Goal: Task Accomplishment & Management: Manage account settings

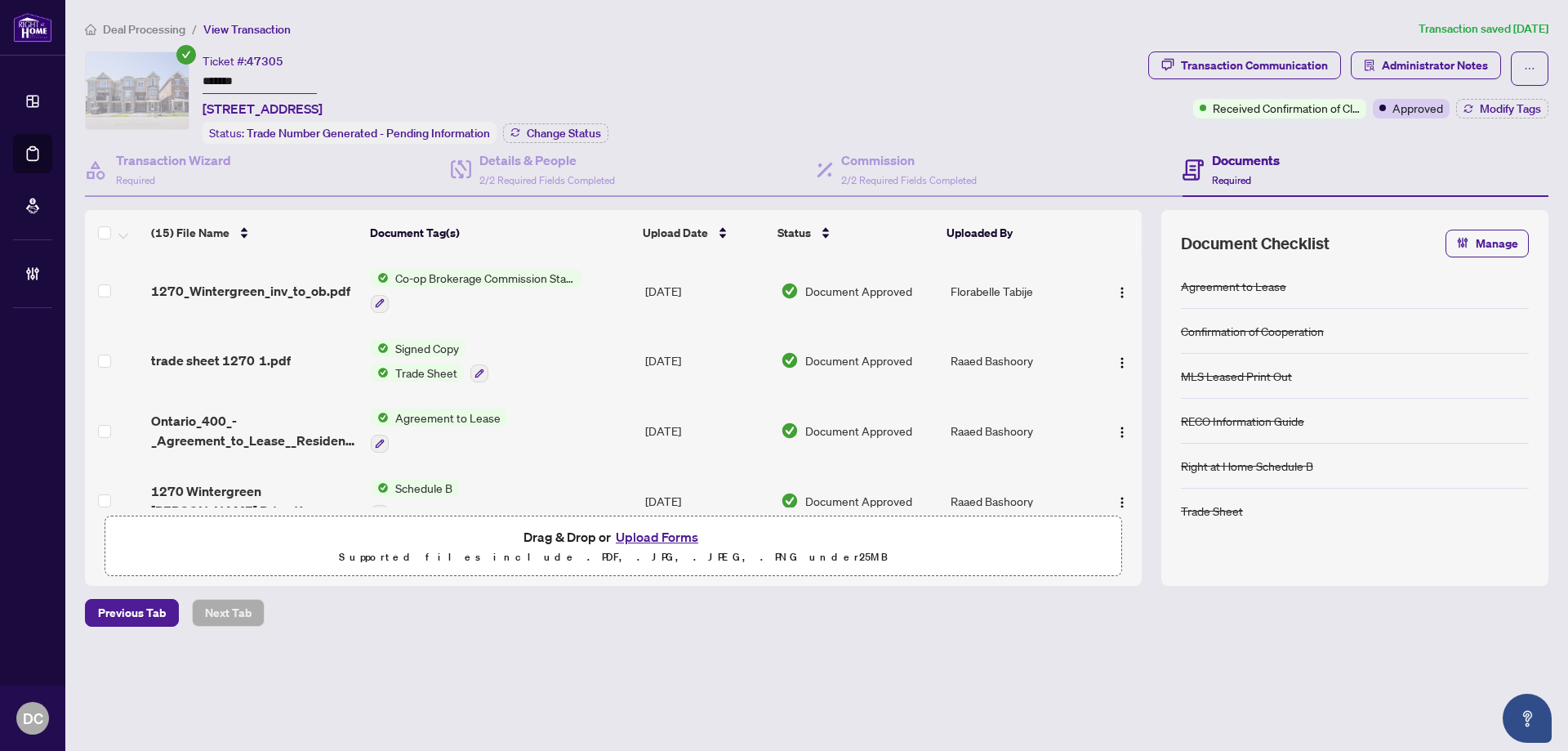
drag, startPoint x: 259, startPoint y: 70, endPoint x: 167, endPoint y: 72, distance: 92.0
click at [167, 72] on div "Ticket #: 47305 ******* 1270 Wintergreen Pl, Milton, Ontario L9E 1S4, Canada St…" at bounding box center [613, 97] width 1057 height 93
click at [573, 128] on span "Change Status" at bounding box center [563, 133] width 75 height 11
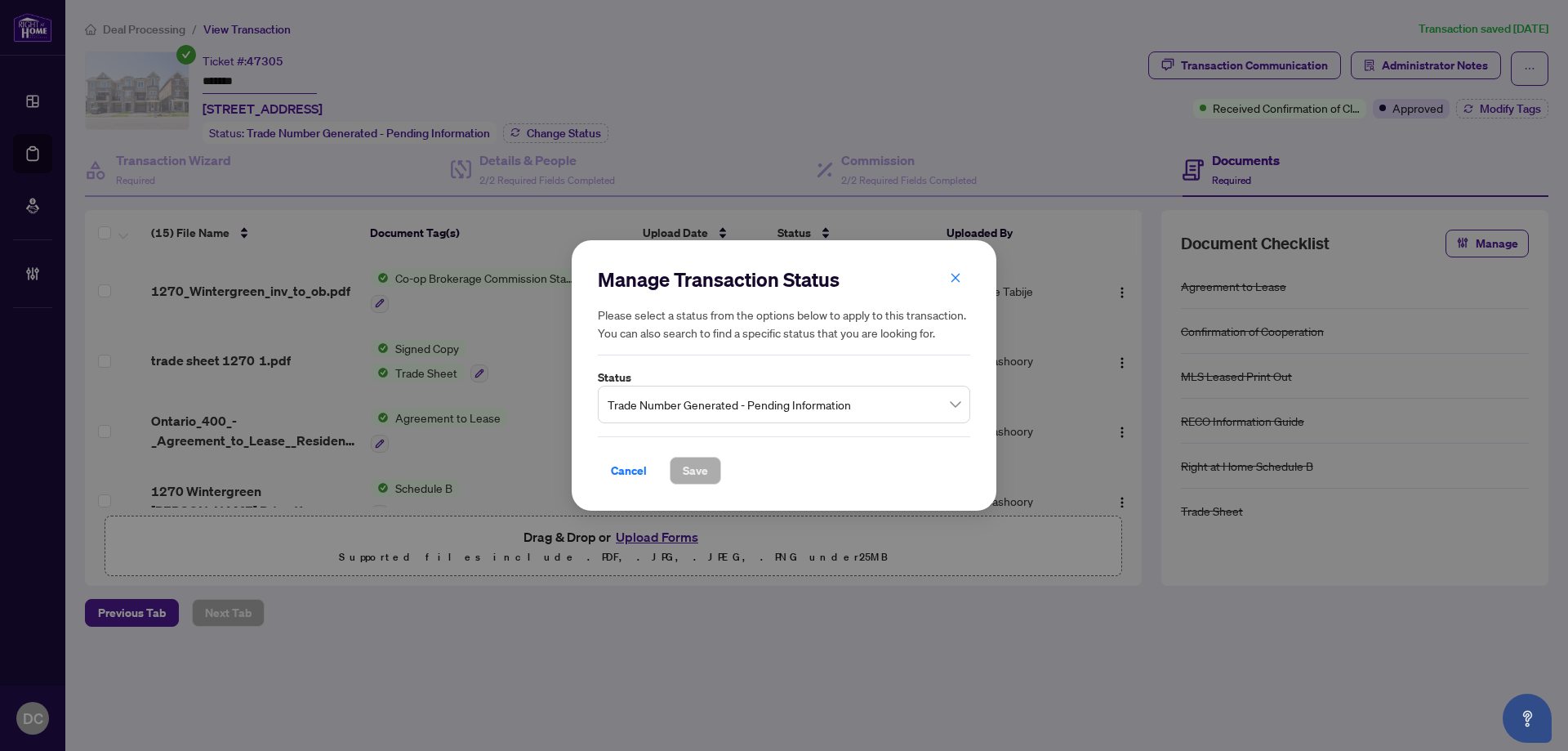
click at [790, 410] on span "Trade Number Generated - Pending Information" at bounding box center [784, 405] width 353 height 31
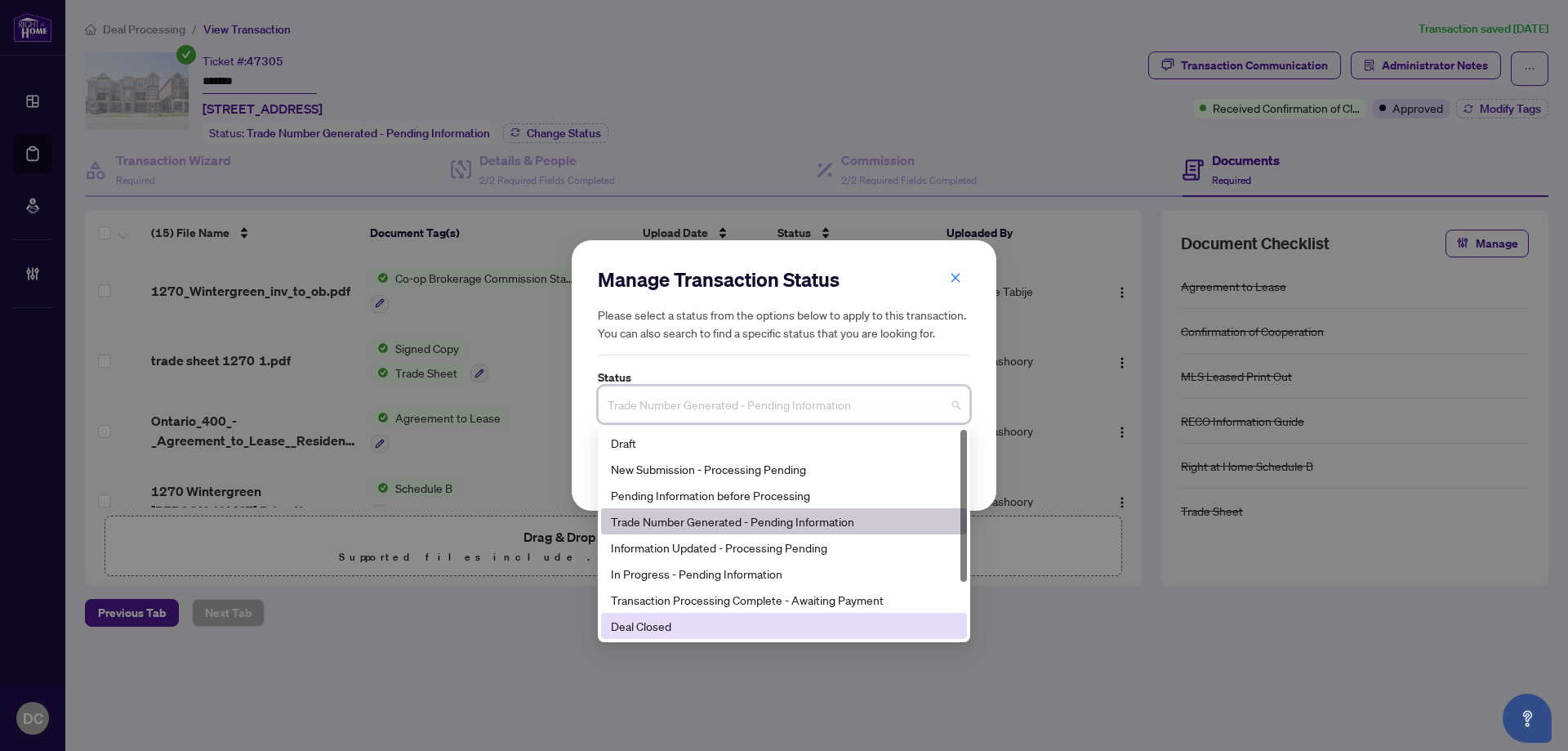
click at [680, 633] on div "Deal Closed" at bounding box center [784, 626] width 346 height 18
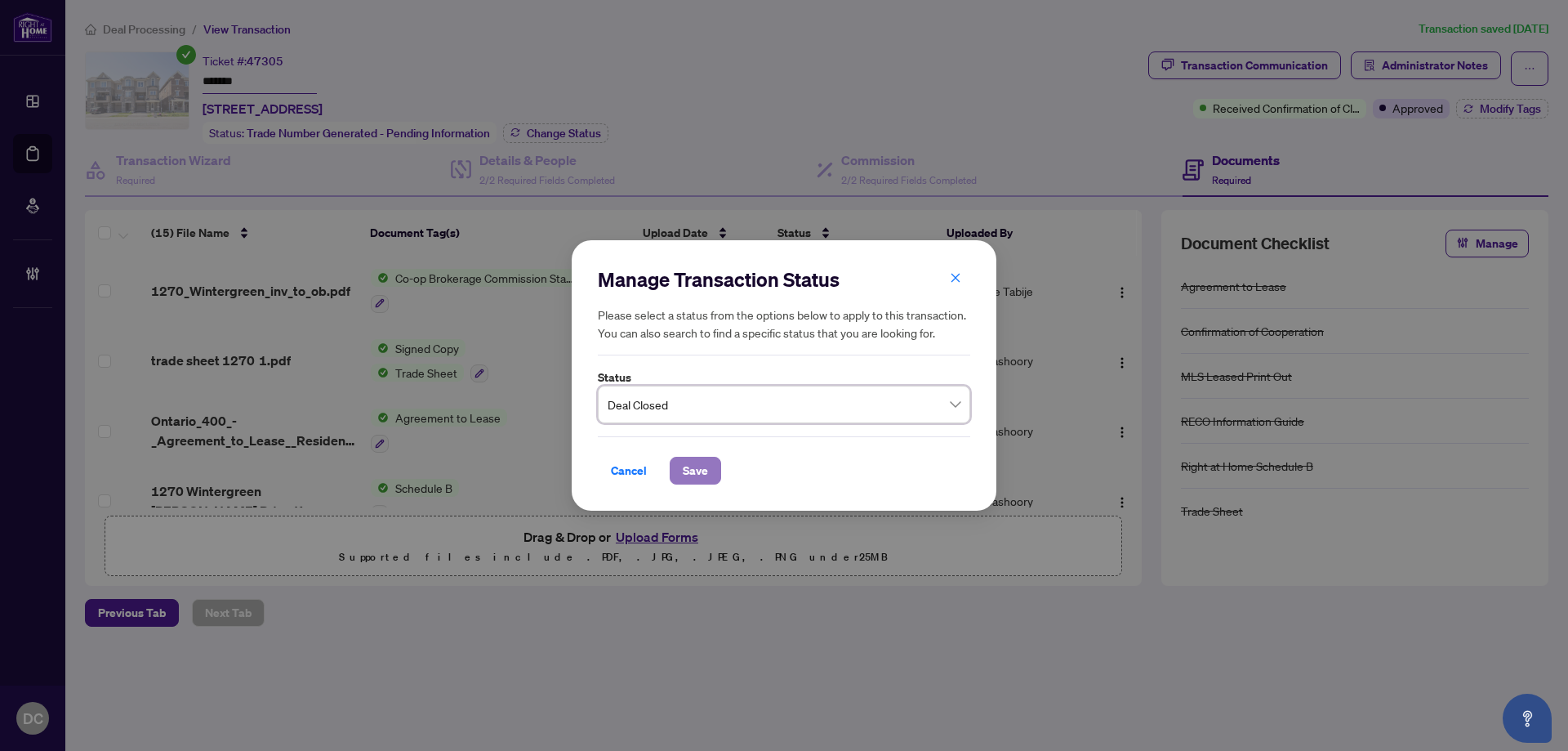
click at [694, 464] on span "Save" at bounding box center [695, 471] width 25 height 26
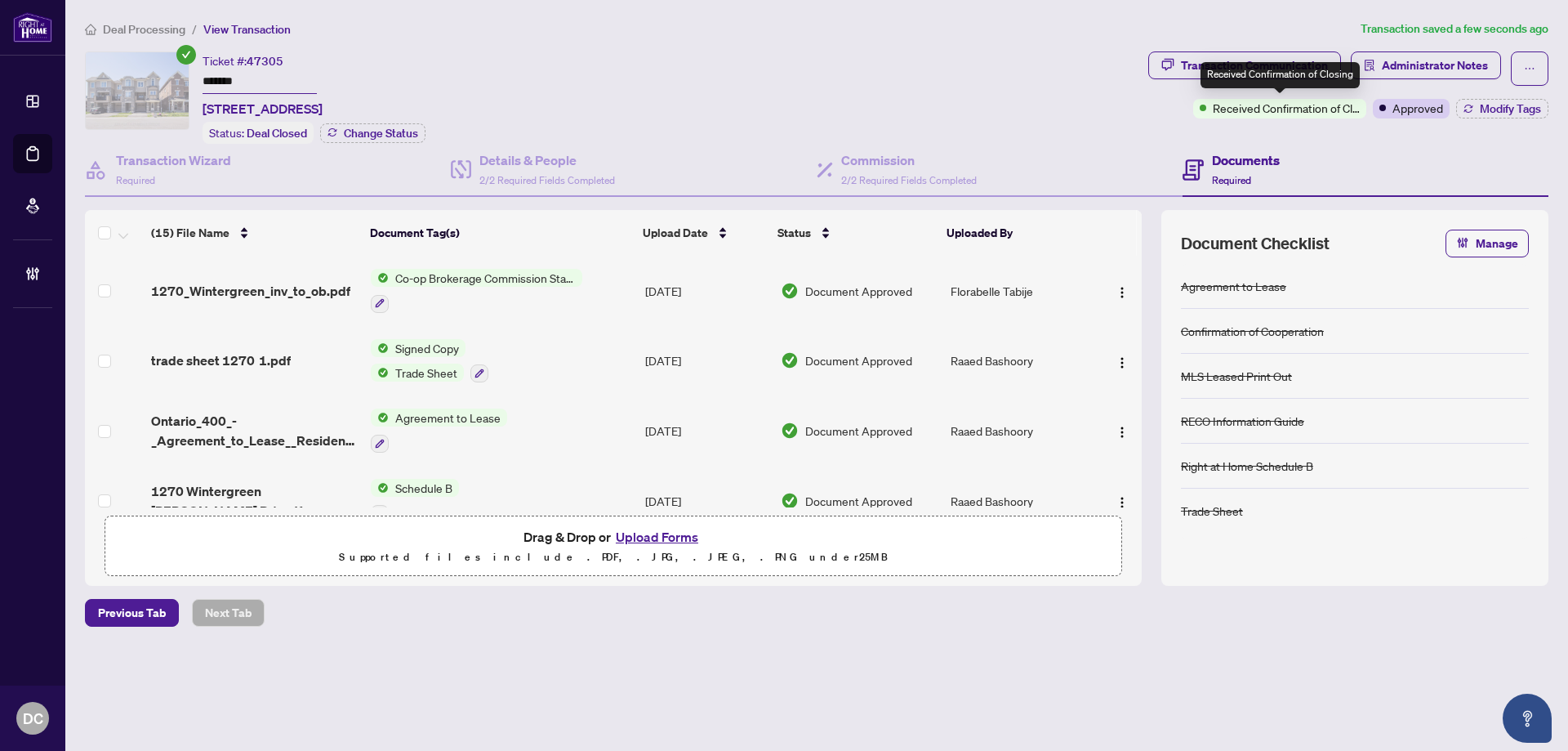
click at [1270, 63] on div "Received Confirmation of Closing" at bounding box center [1280, 75] width 160 height 26
click at [1269, 57] on div "Transaction Communication" at bounding box center [1254, 66] width 147 height 26
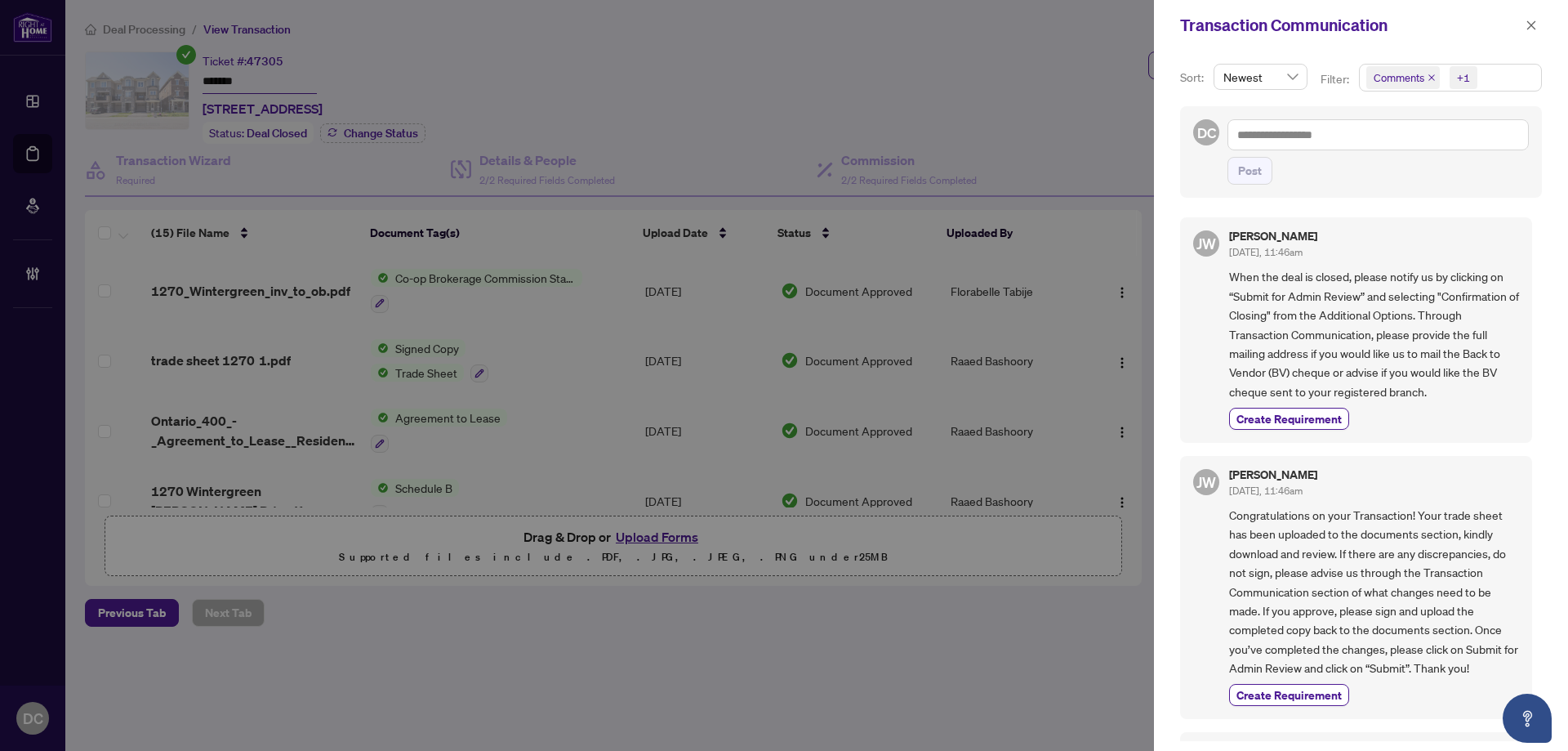
click at [1484, 87] on span "Comments +1" at bounding box center [1450, 78] width 181 height 26
click at [1456, 161] on span "Requirements" at bounding box center [1457, 169] width 145 height 20
click at [1532, 30] on icon "close" at bounding box center [1531, 25] width 11 height 11
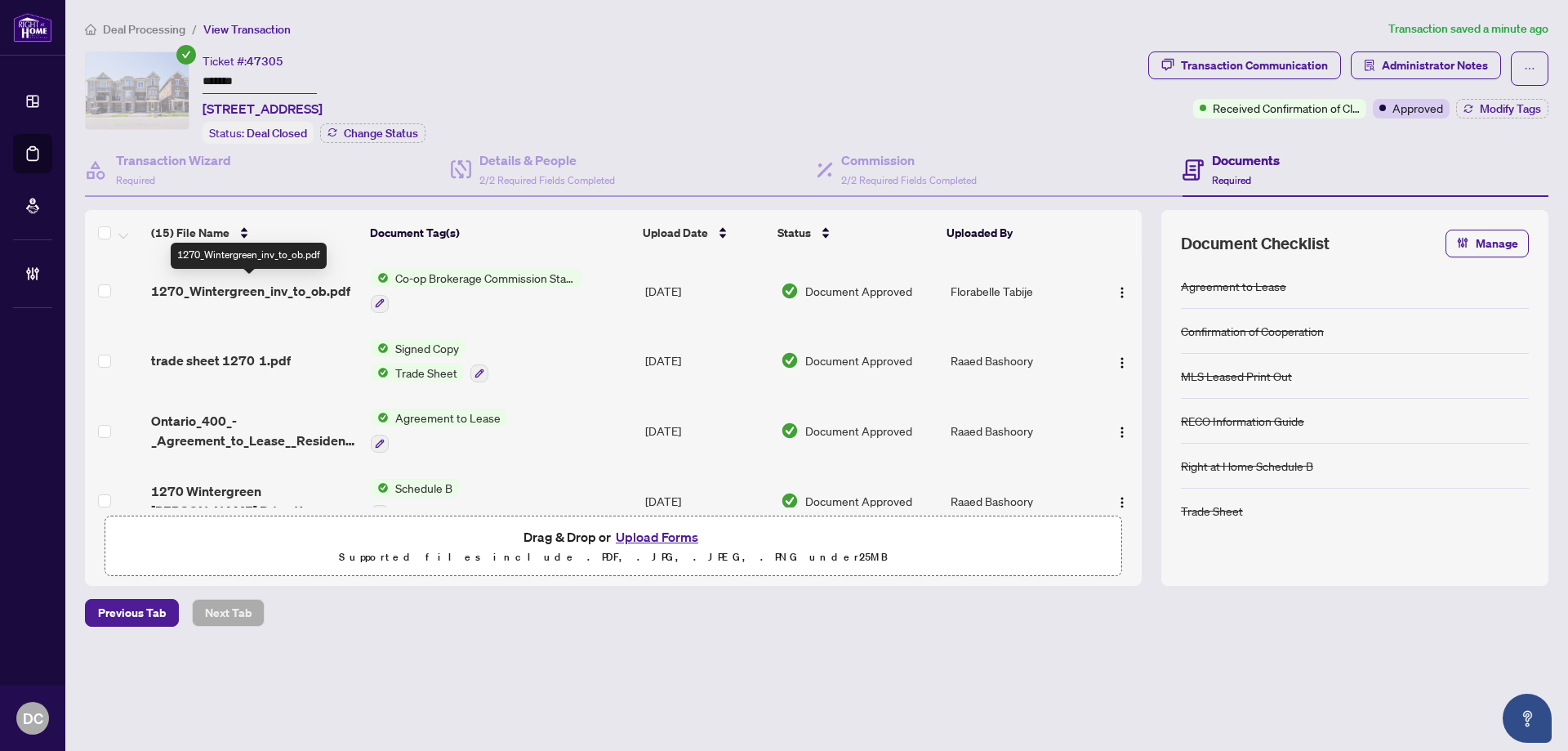
click at [300, 281] on span "1270_Wintergreen_inv_to_ob.pdf" at bounding box center [251, 291] width 199 height 20
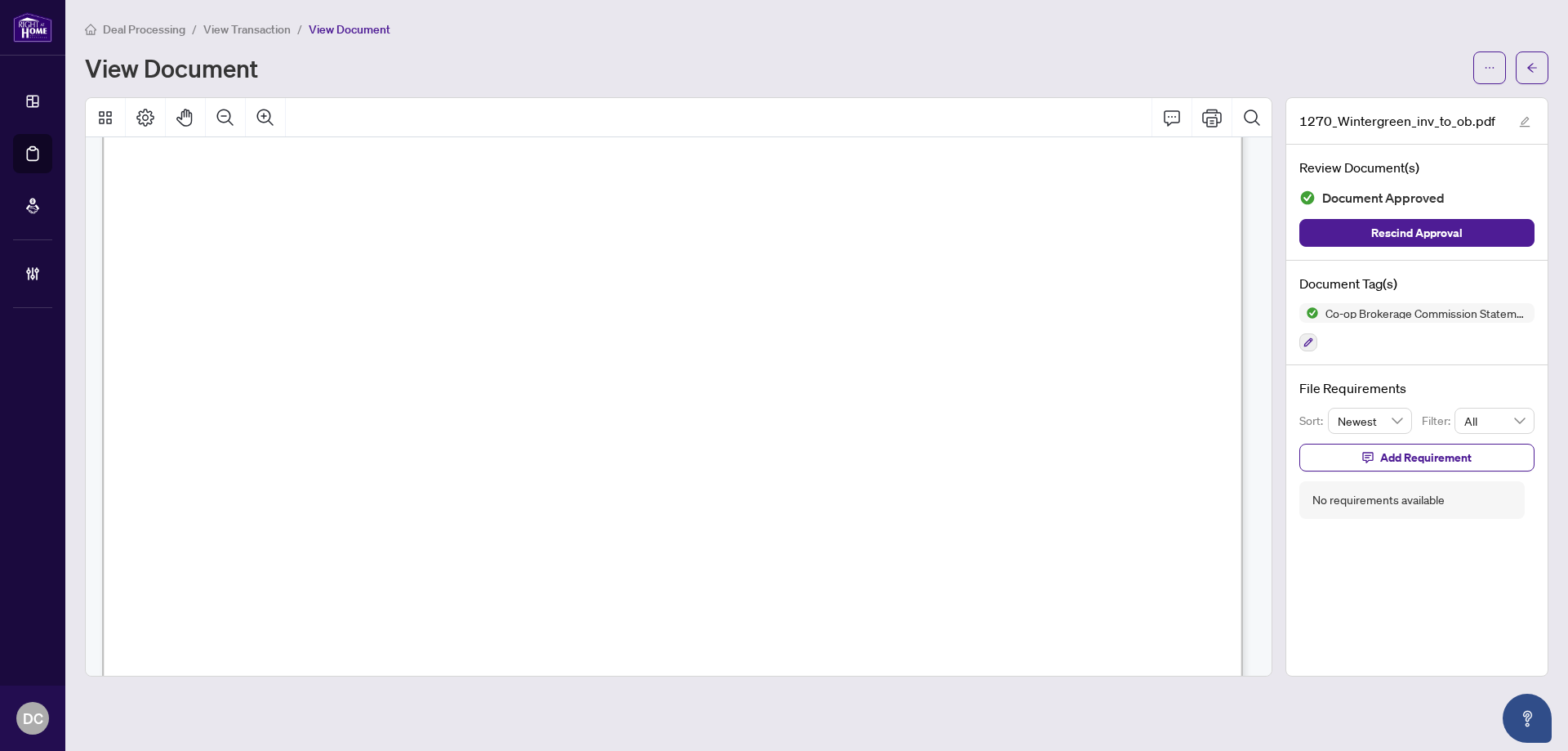
scroll to position [491, 0]
drag, startPoint x: 1528, startPoint y: 71, endPoint x: 8, endPoint y: 44, distance: 1520.2
click at [1528, 70] on icon "arrow-left" at bounding box center [1532, 68] width 11 height 11
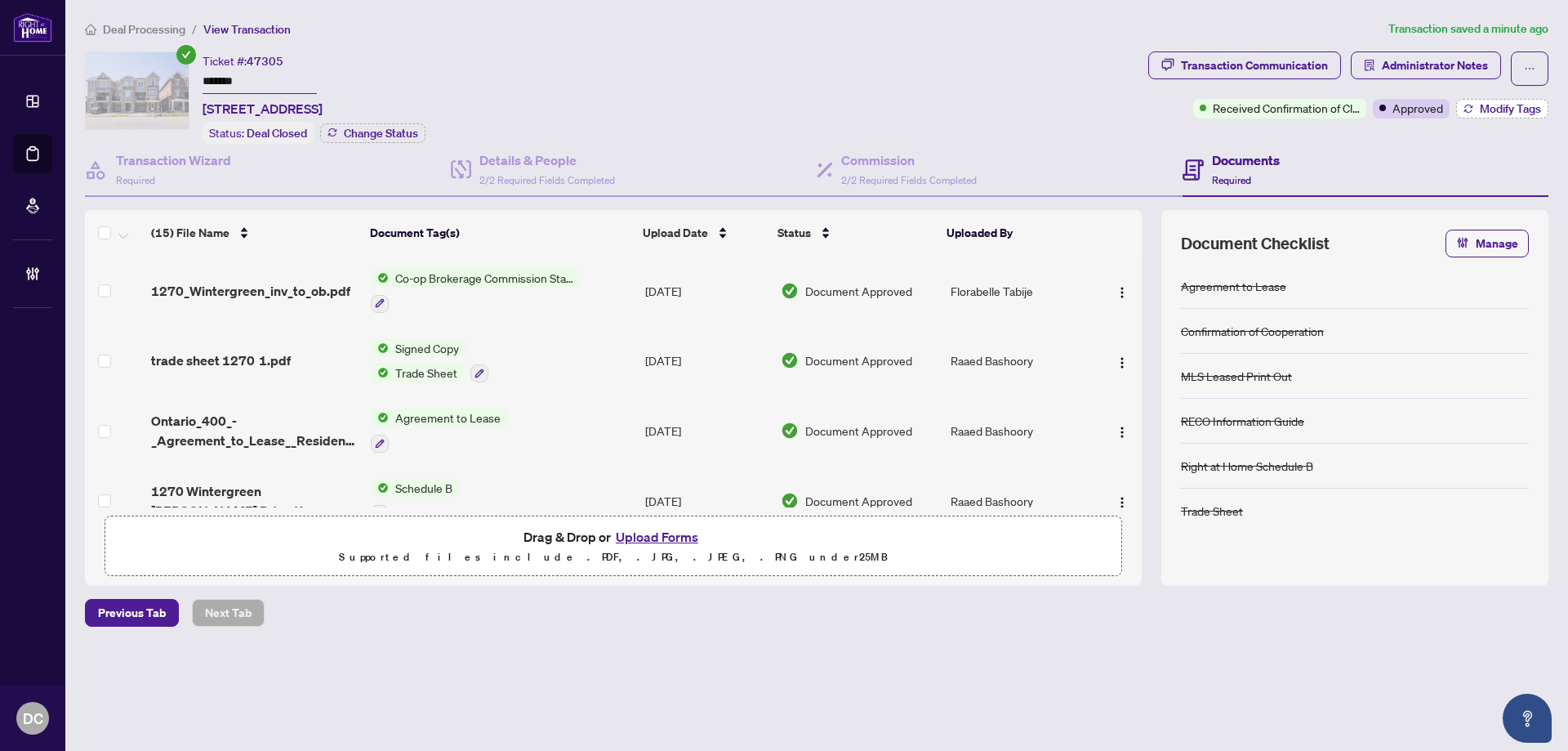
click at [1473, 112] on button "Modify Tags" at bounding box center [1502, 109] width 93 height 20
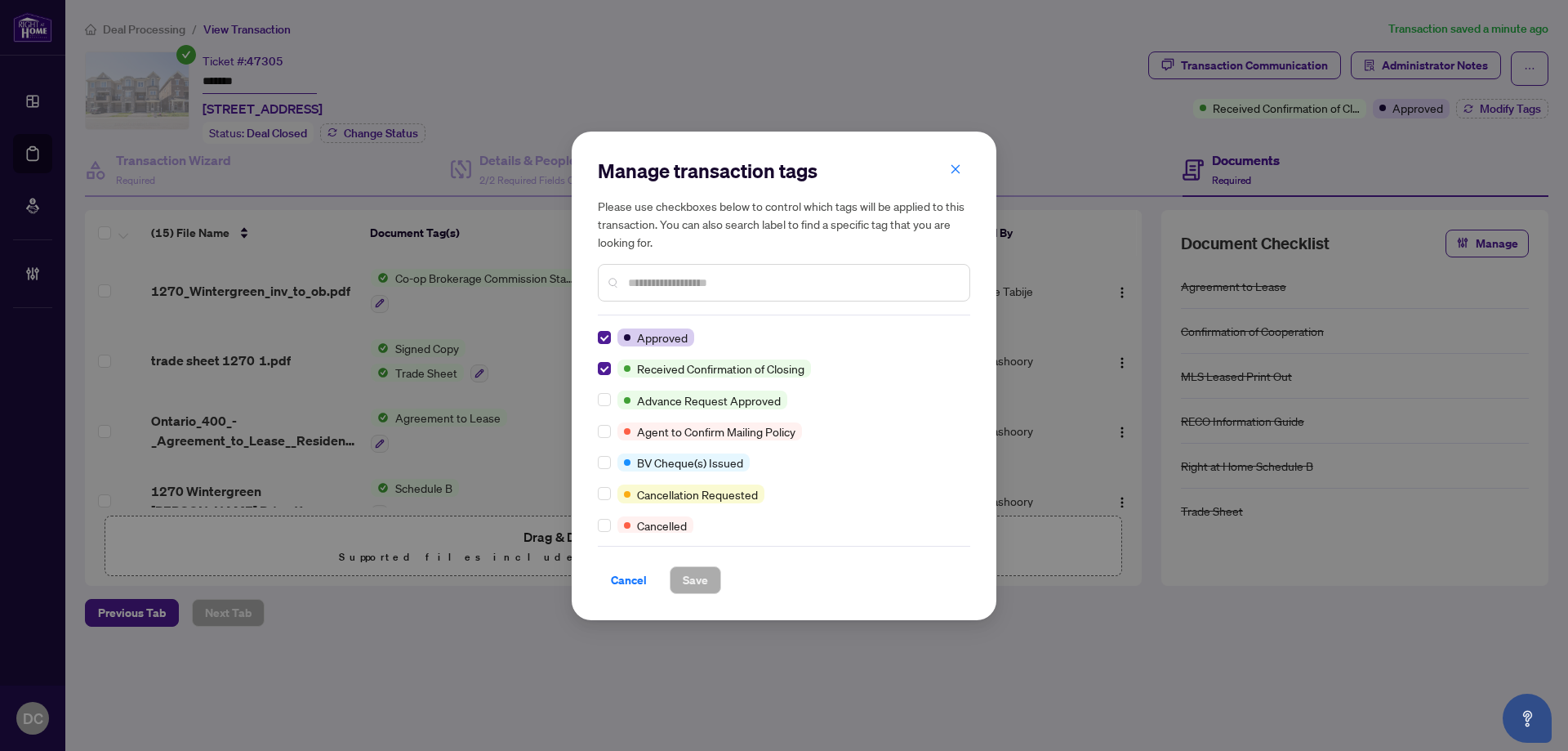
click at [1539, 108] on div "Manage transaction tags Please use checkboxes below to control which tags will …" at bounding box center [784, 375] width 1568 height 751
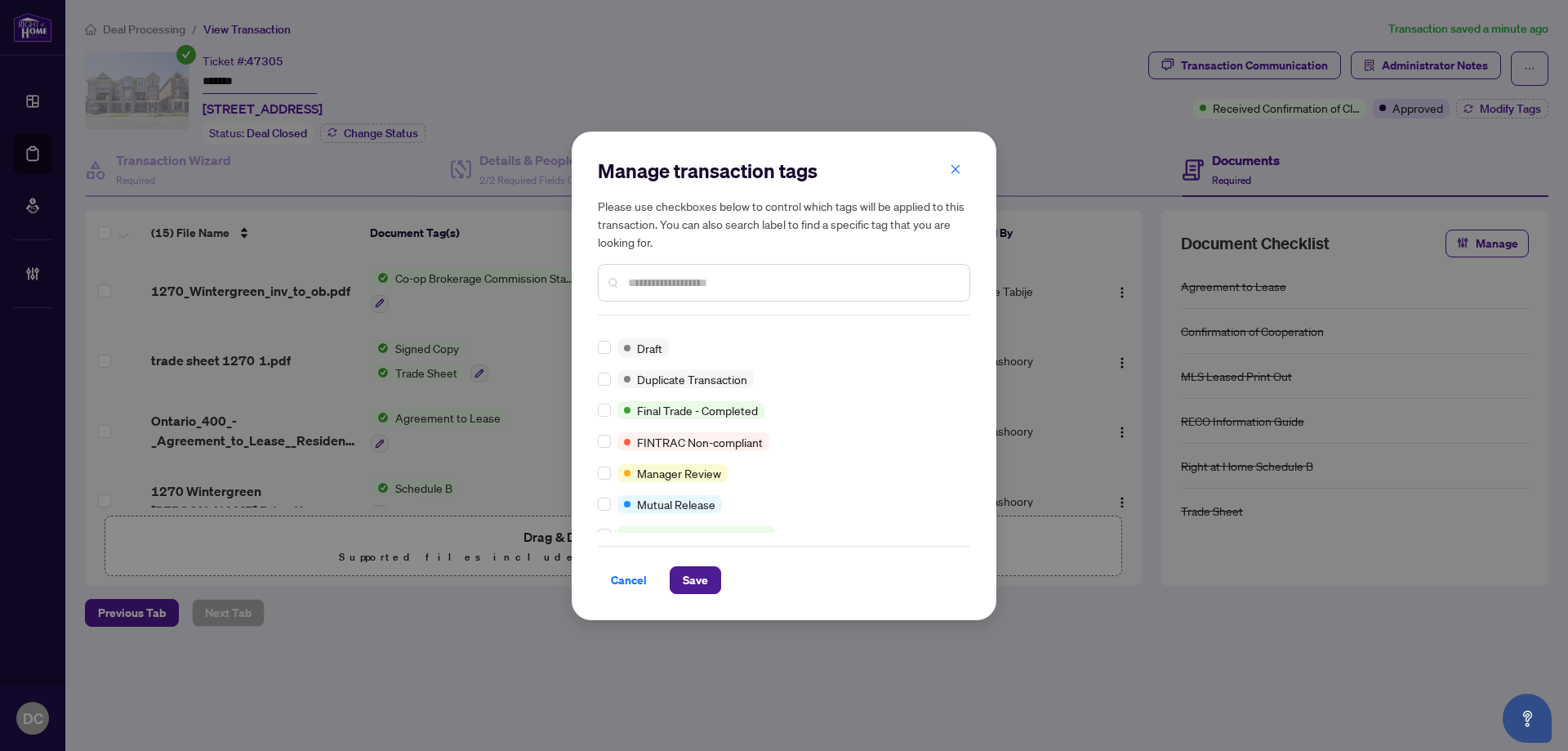
scroll to position [52, 0]
click at [701, 578] on span "Save" at bounding box center [695, 580] width 25 height 26
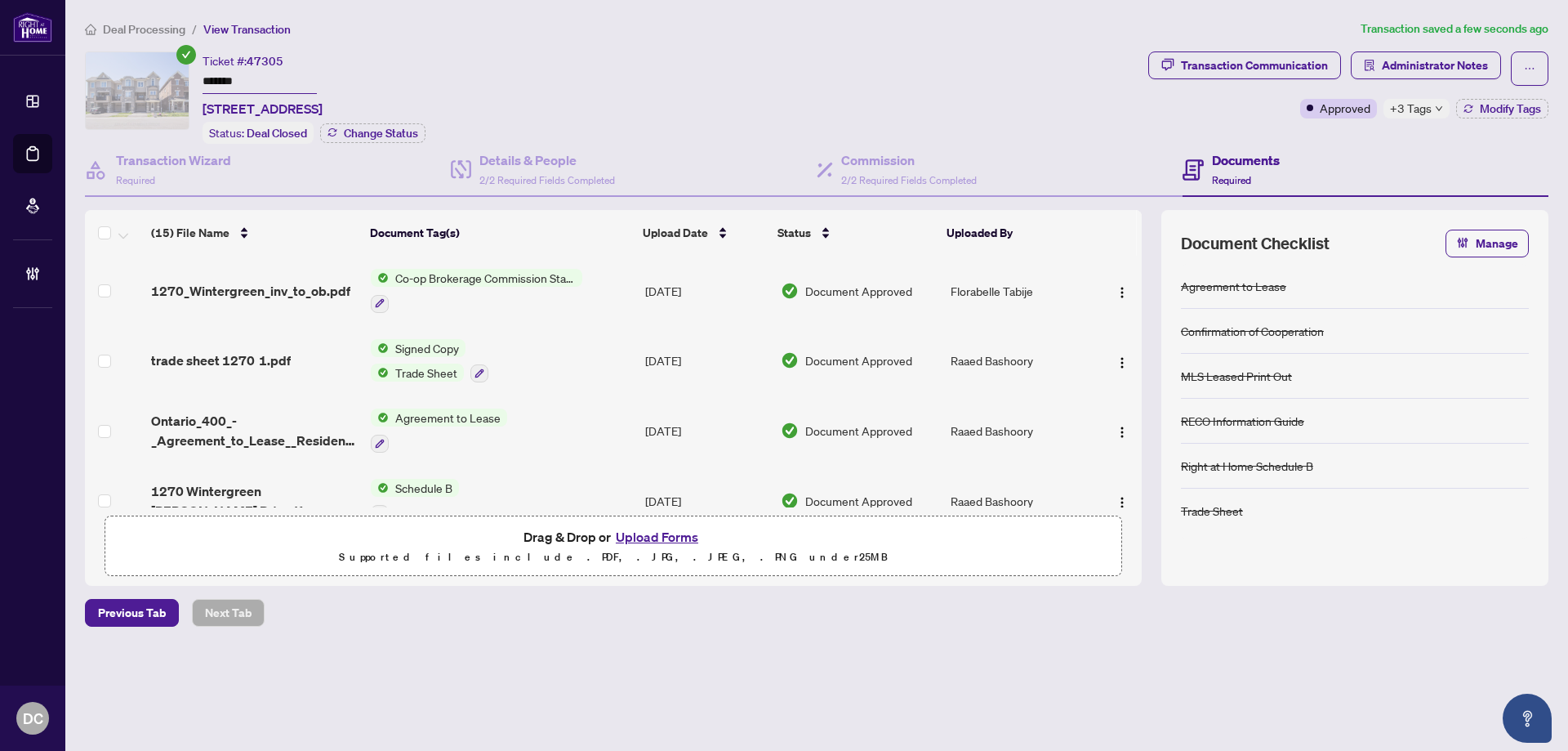
drag, startPoint x: 637, startPoint y: 360, endPoint x: 56, endPoint y: 243, distance: 592.7
click at [639, 360] on td "Aug/09/2025" at bounding box center [707, 361] width 136 height 70
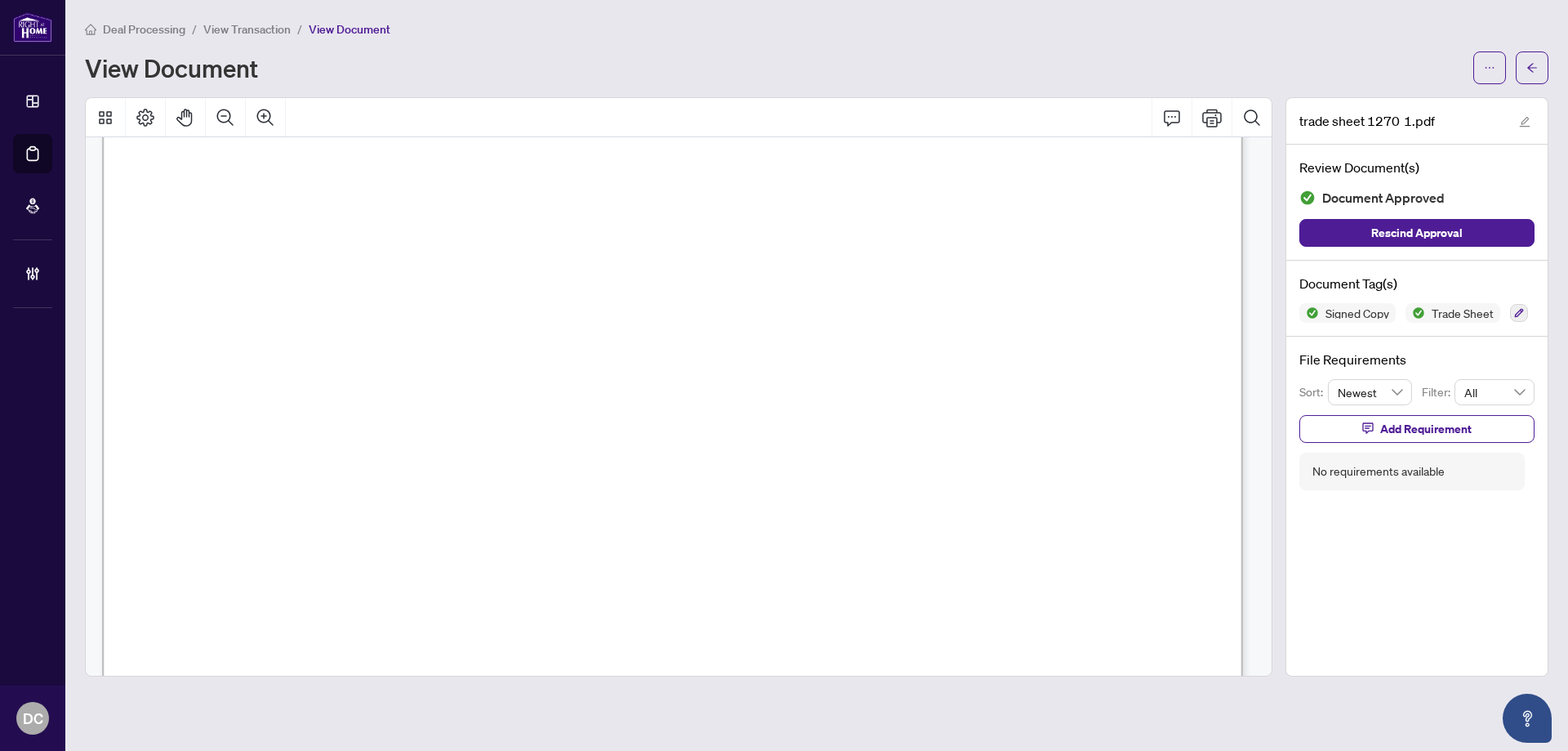
scroll to position [572, 0]
drag, startPoint x: 1539, startPoint y: 59, endPoint x: 35, endPoint y: 358, distance: 1533.4
click at [1539, 59] on button "button" at bounding box center [1532, 68] width 33 height 33
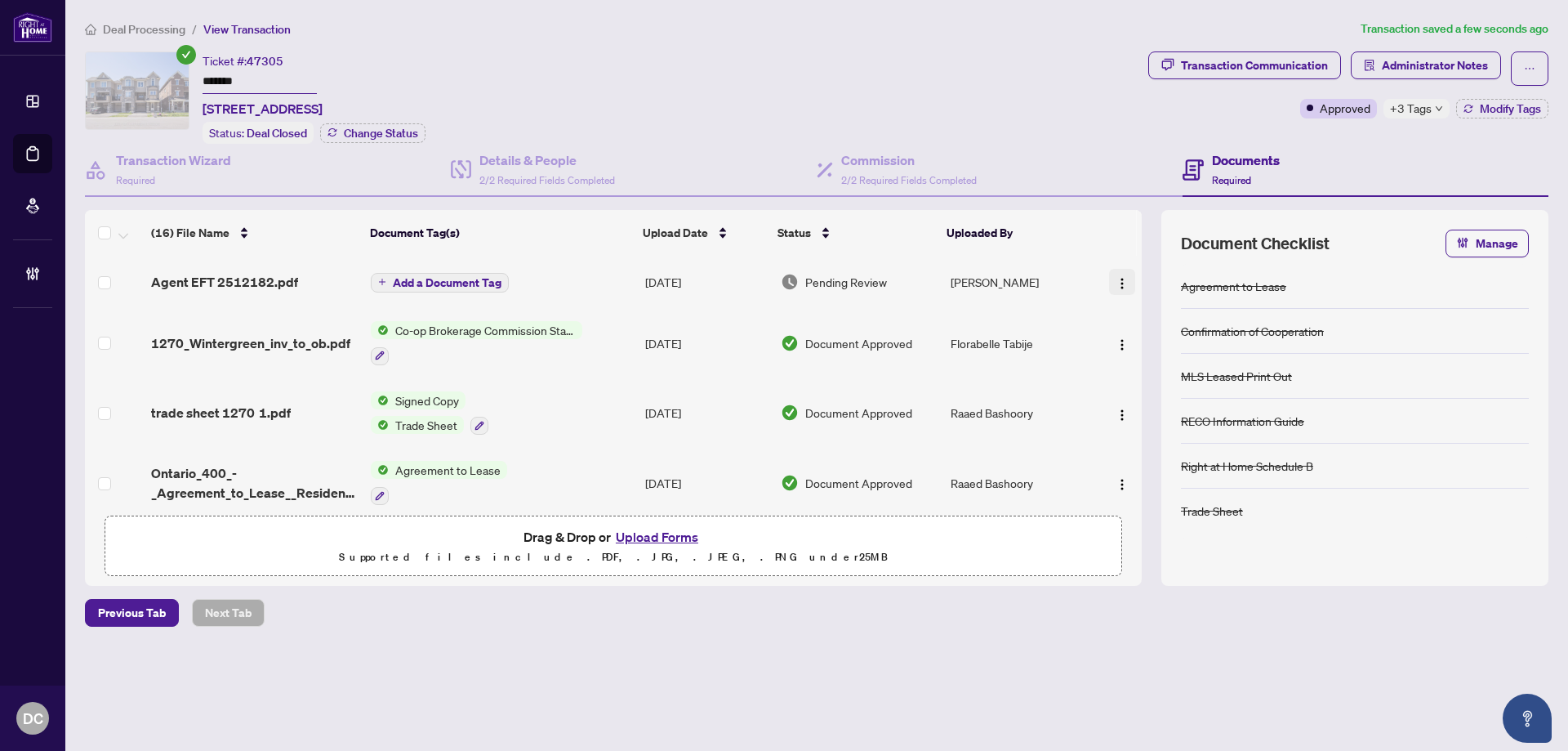
click at [1120, 282] on img "button" at bounding box center [1123, 283] width 13 height 13
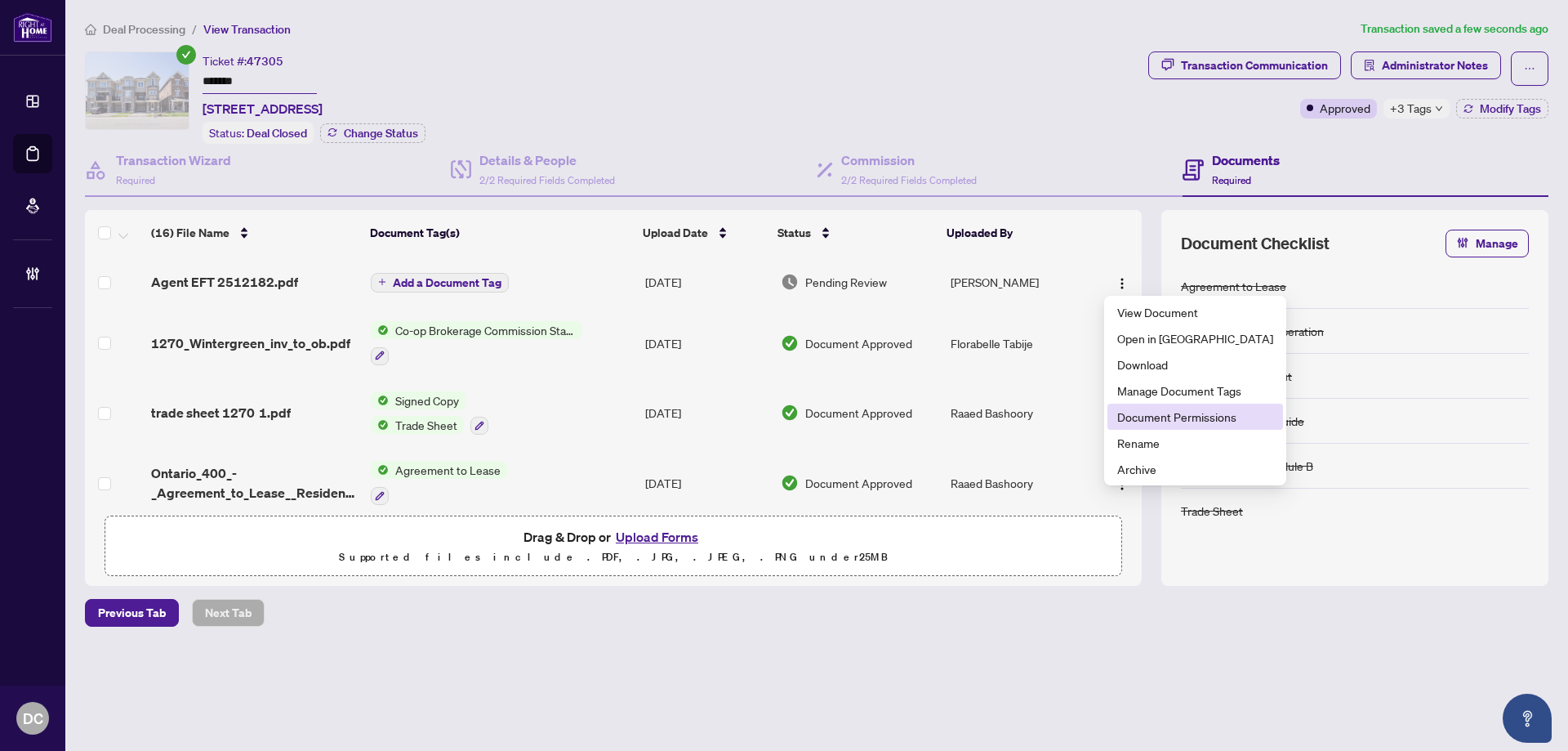
click at [1183, 417] on span "Document Permissions" at bounding box center [1195, 417] width 156 height 18
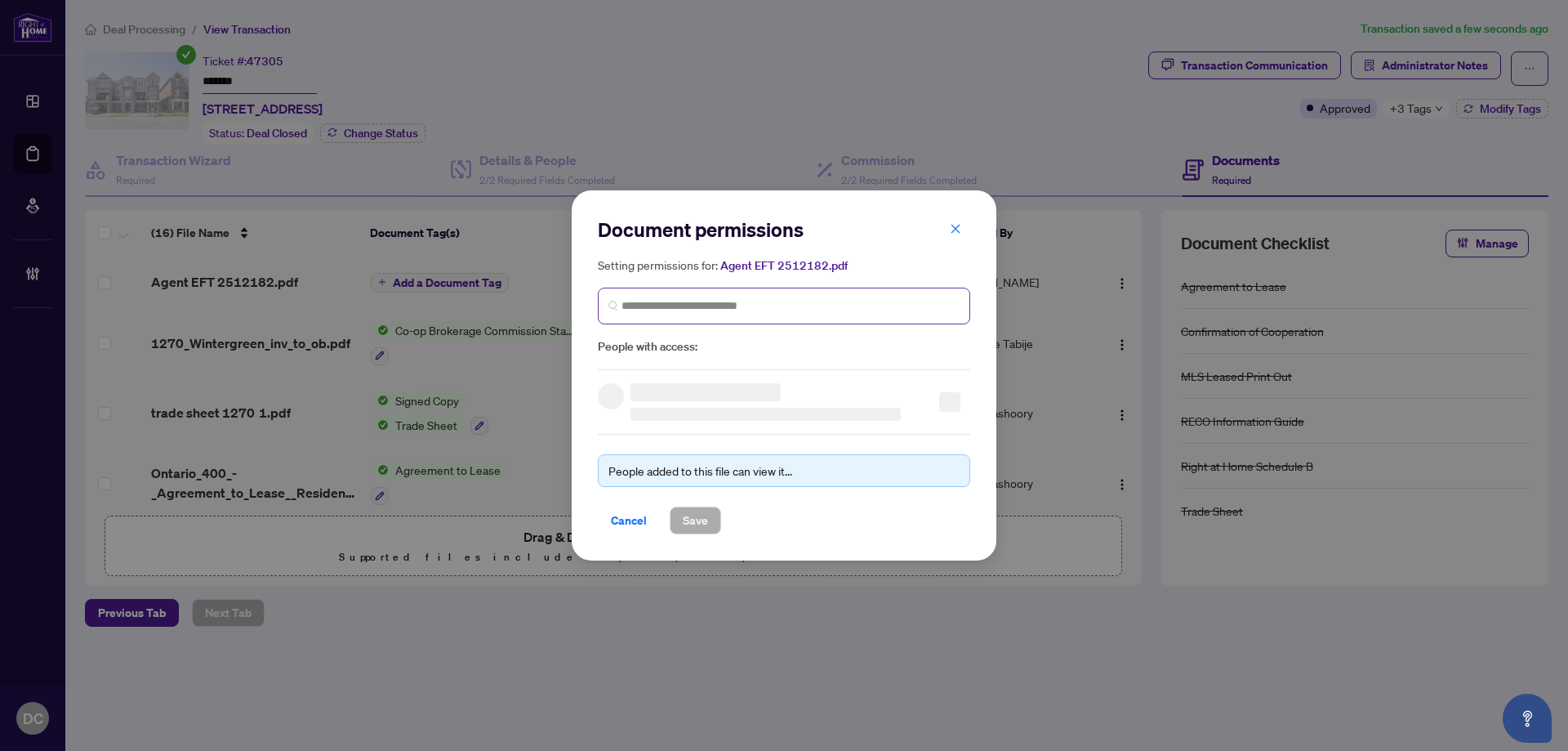
click at [773, 317] on span at bounding box center [784, 305] width 373 height 37
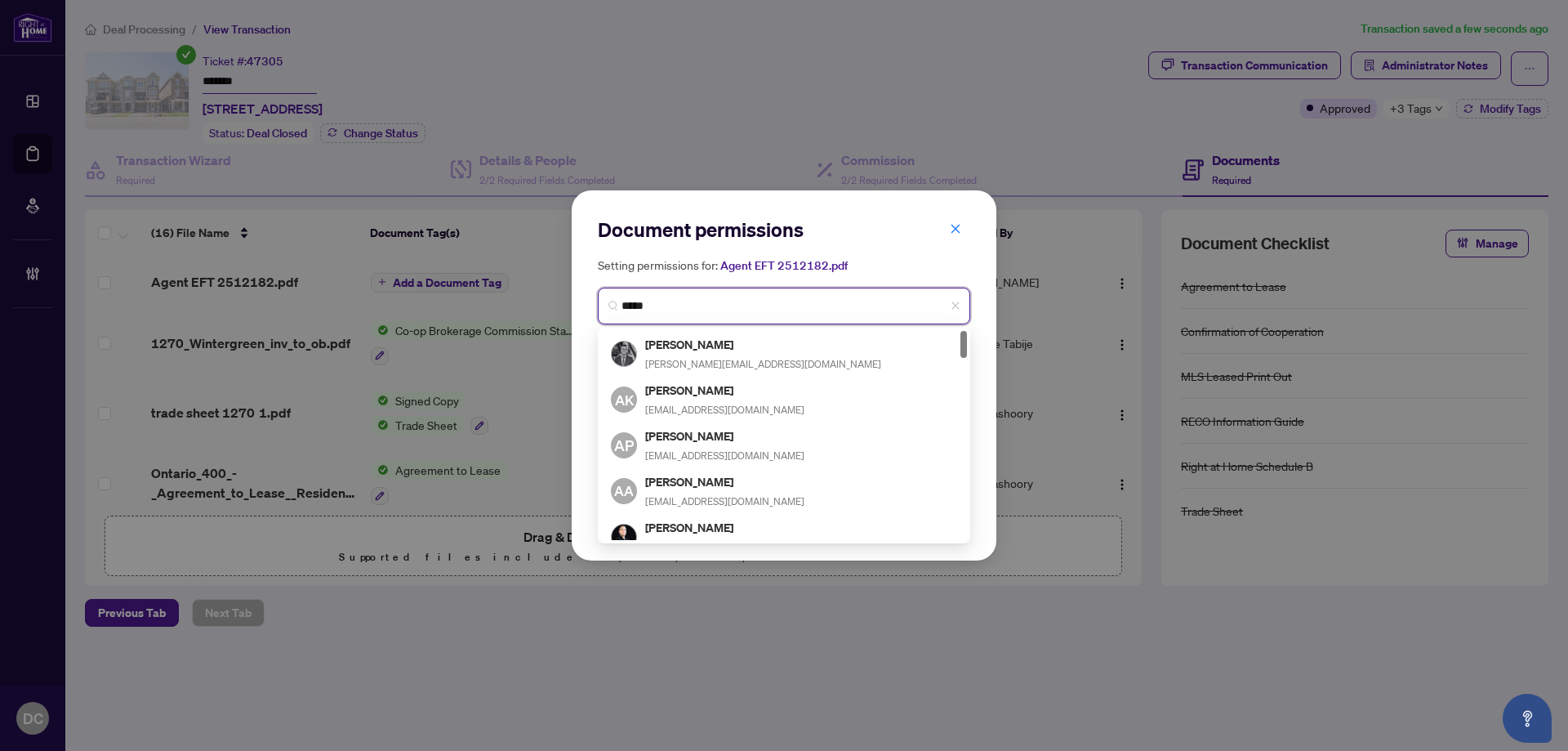
type input "*****"
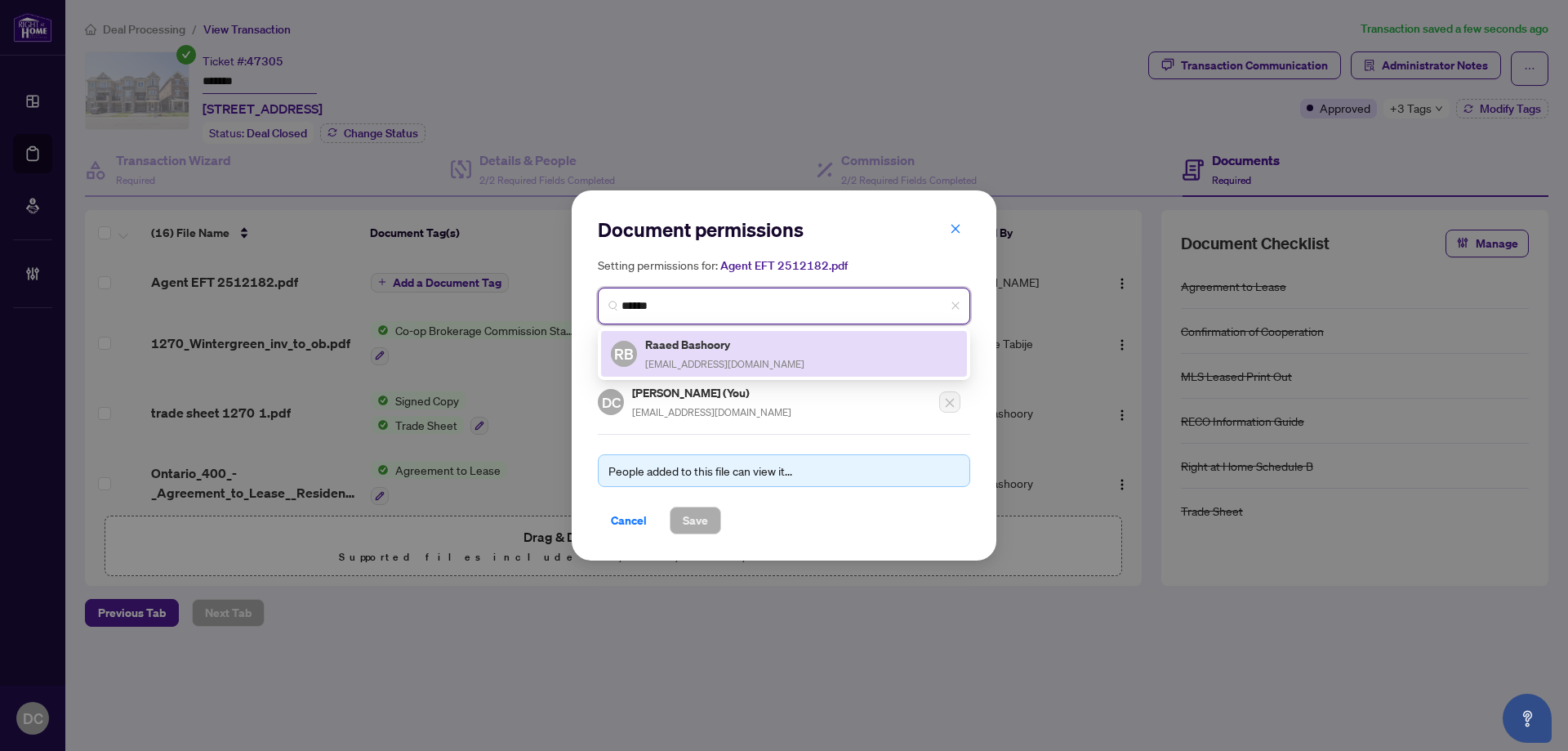
click at [755, 343] on h5 "Raaed Bashoory" at bounding box center [725, 344] width 160 height 19
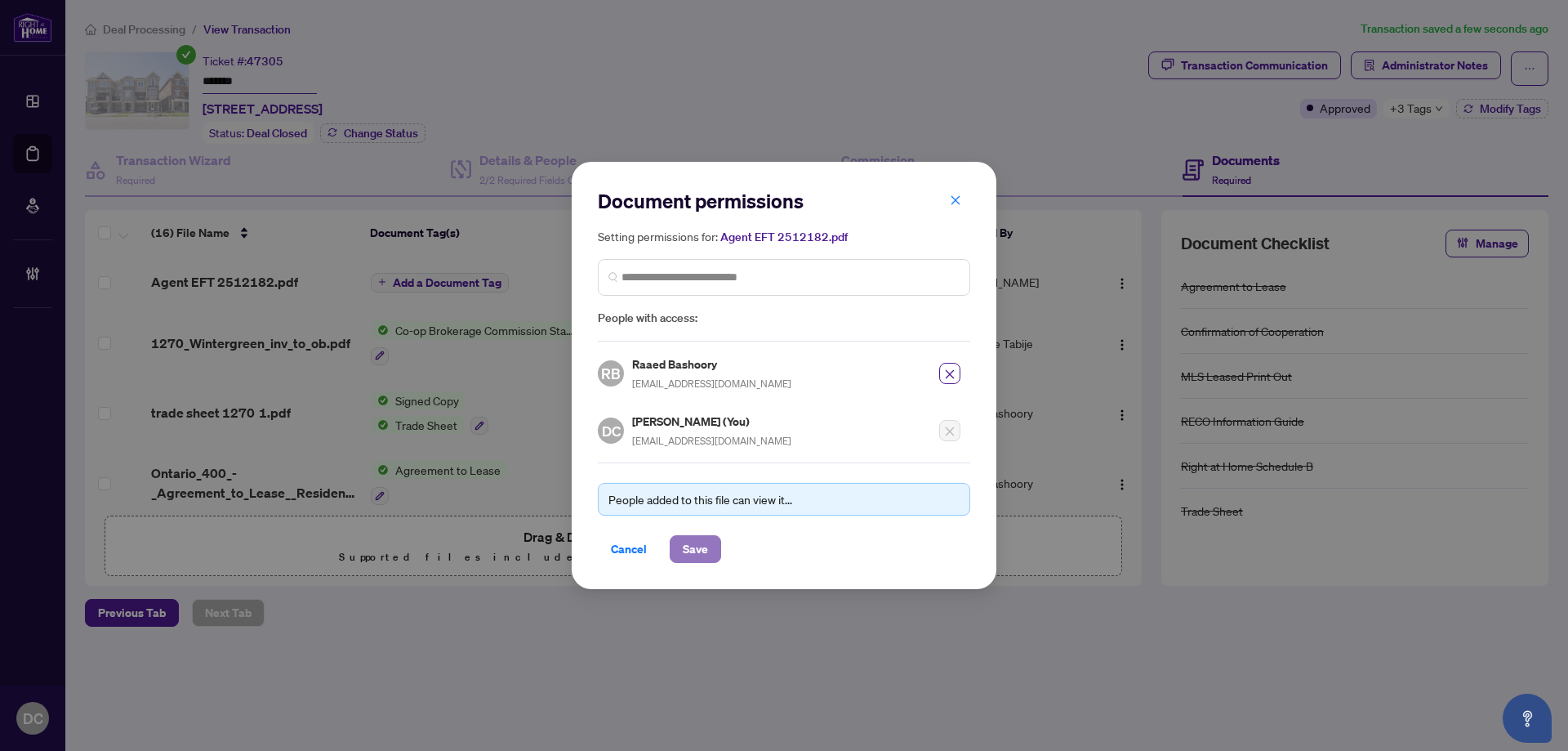
click at [711, 545] on button "Save" at bounding box center [695, 549] width 52 height 28
click at [462, 289] on div "Document permissions Setting permissions for: Agent EFT 2512182.pdf 4160 RB Raa…" at bounding box center [784, 375] width 1568 height 751
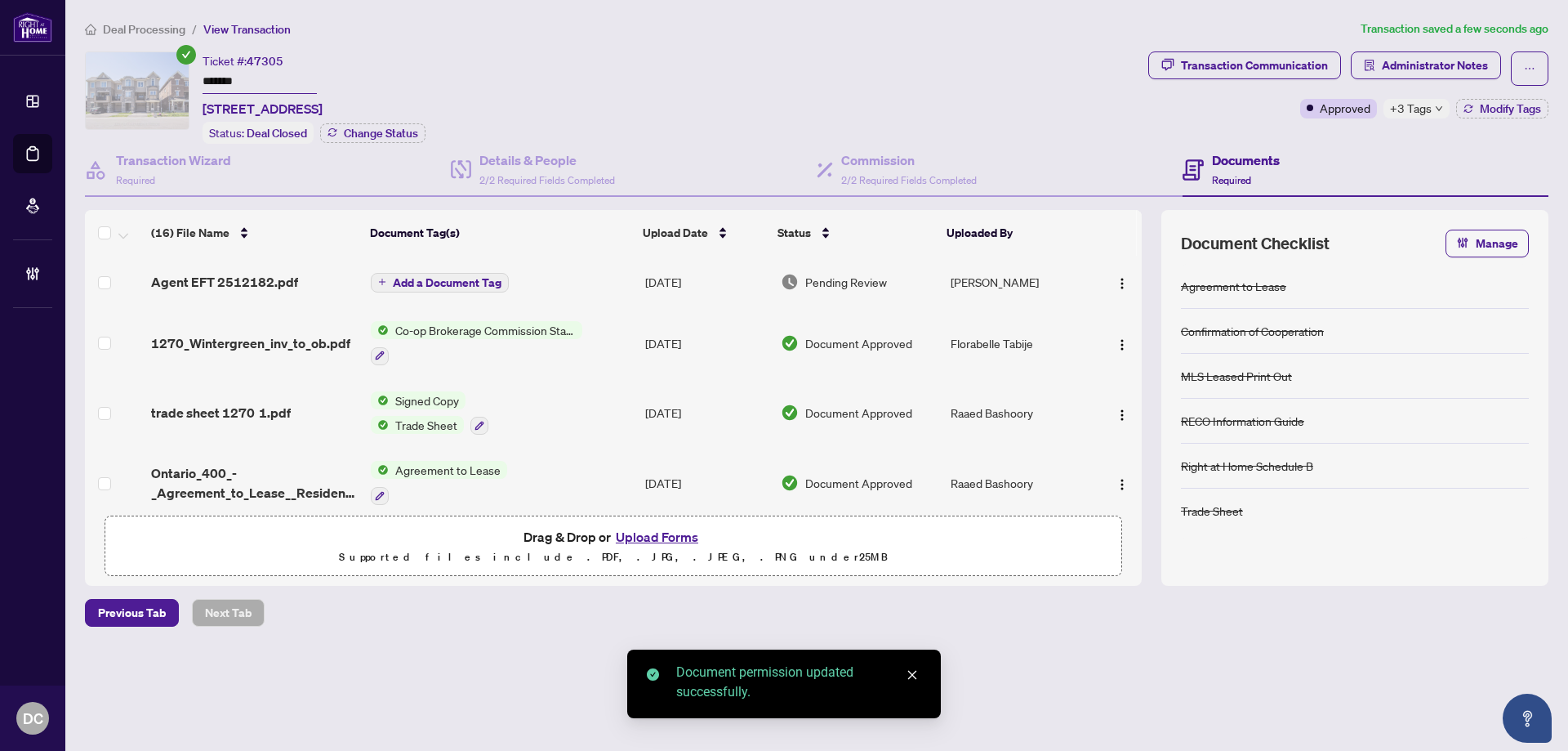
click at [468, 285] on span "Add a Document Tag" at bounding box center [447, 283] width 109 height 11
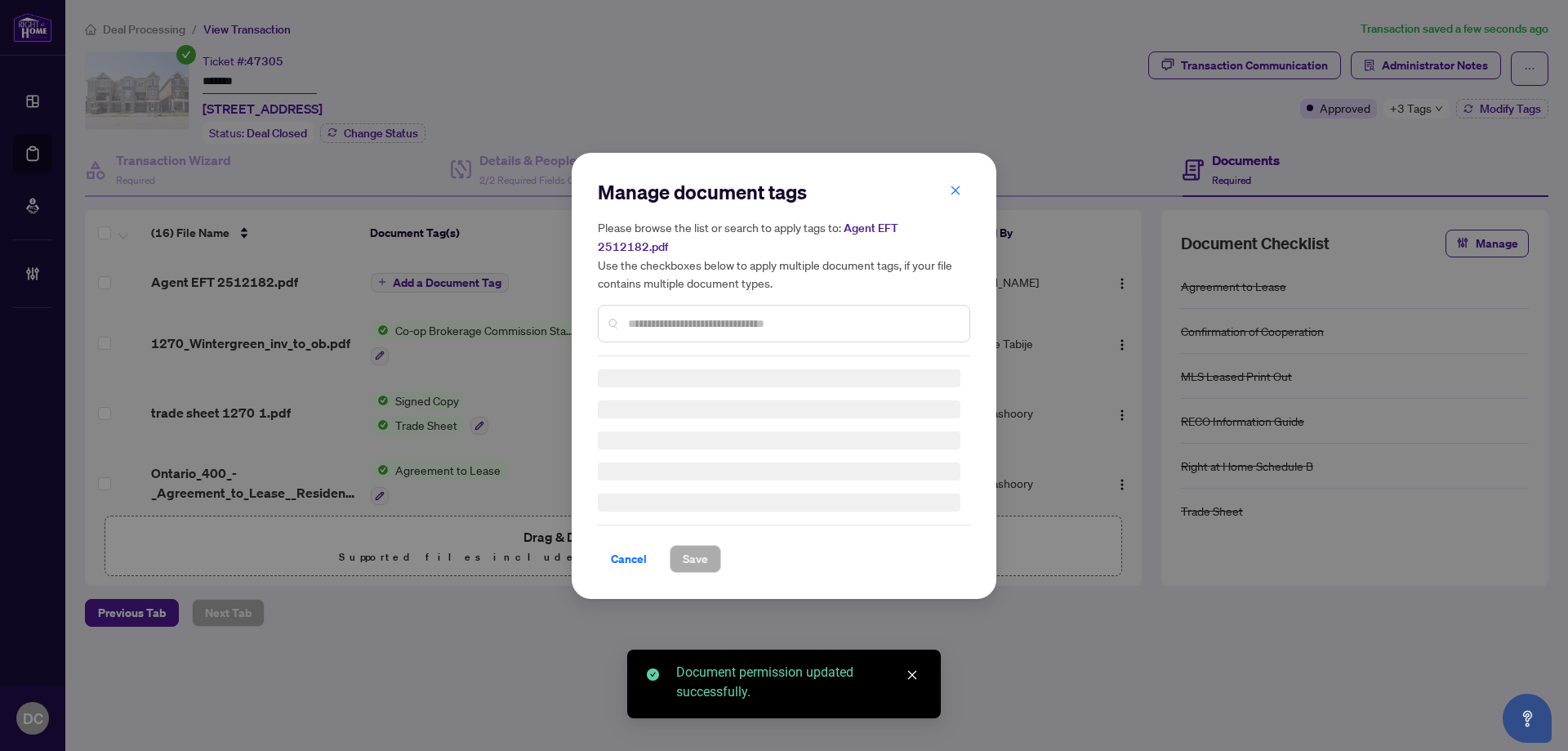
click at [651, 311] on div "Manage document tags Please browse the list or search to apply tags to: Agent E…" at bounding box center [784, 267] width 373 height 177
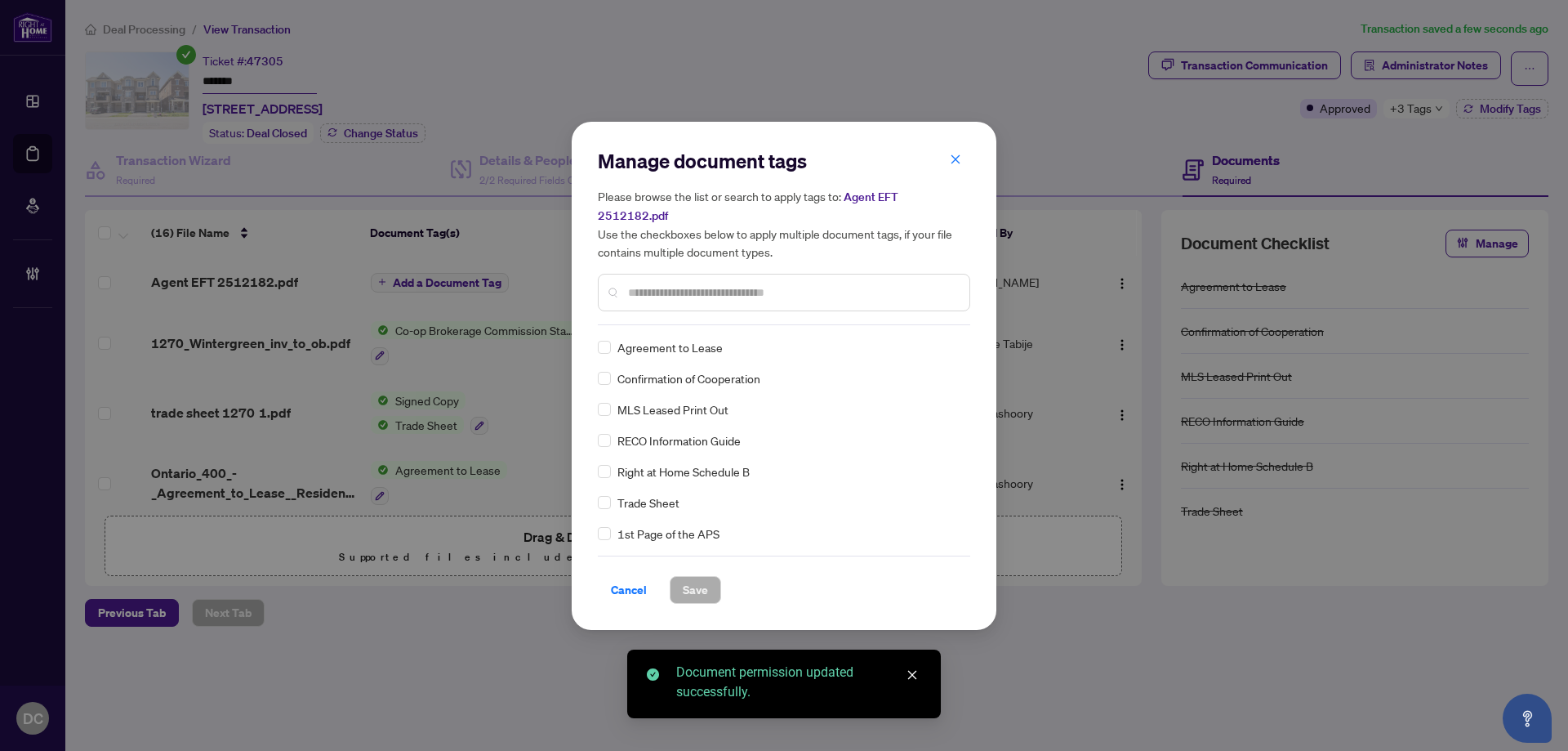
click at [732, 283] on input "text" at bounding box center [792, 292] width 328 height 18
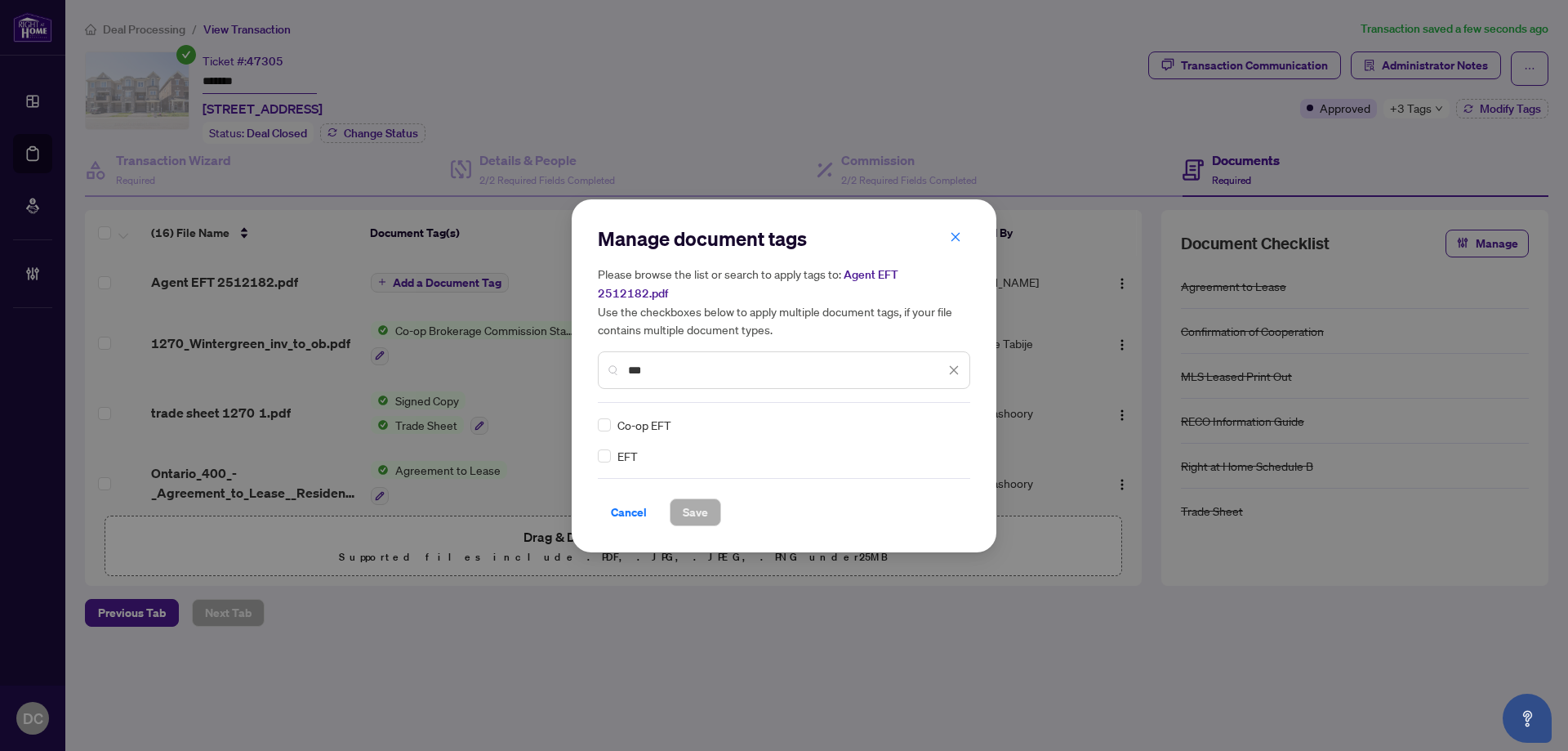
type input "***"
click at [933, 417] on img at bounding box center [937, 425] width 16 height 16
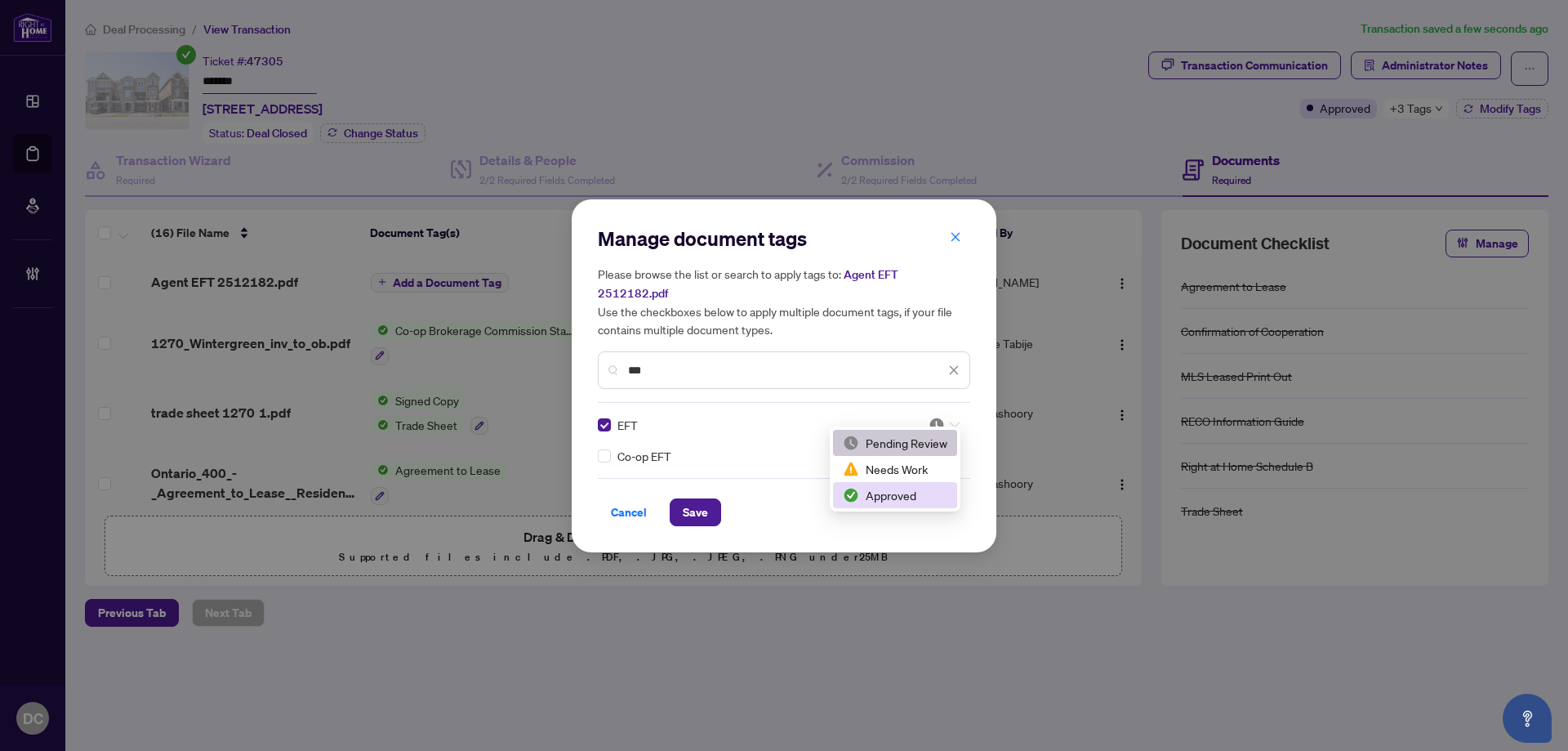
click at [901, 491] on div "Approved" at bounding box center [895, 495] width 105 height 18
click at [707, 499] on span "Save" at bounding box center [695, 512] width 25 height 26
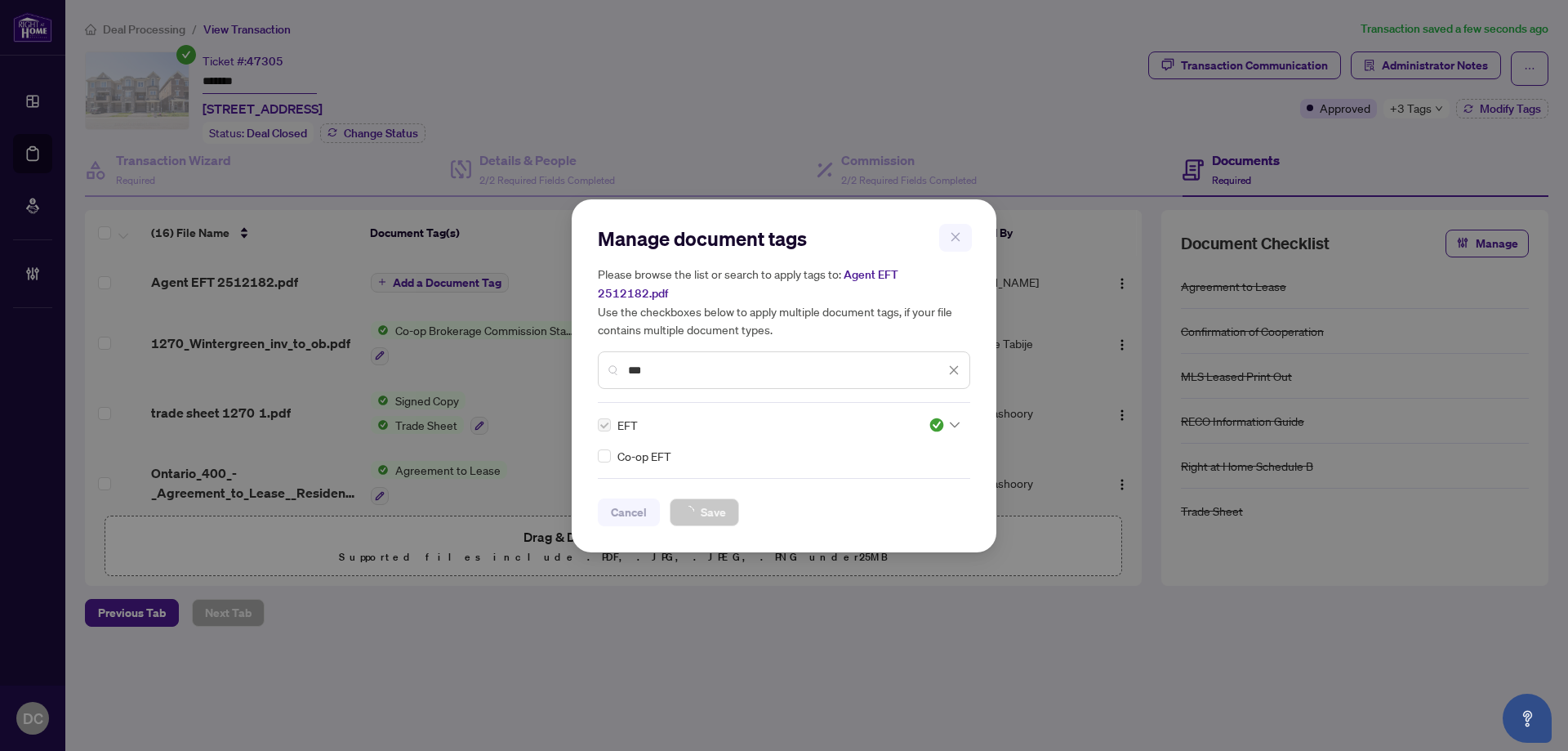
click at [1426, 111] on div "Manage document tags Please browse the list or search to apply tags to: Agent E…" at bounding box center [784, 375] width 1568 height 751
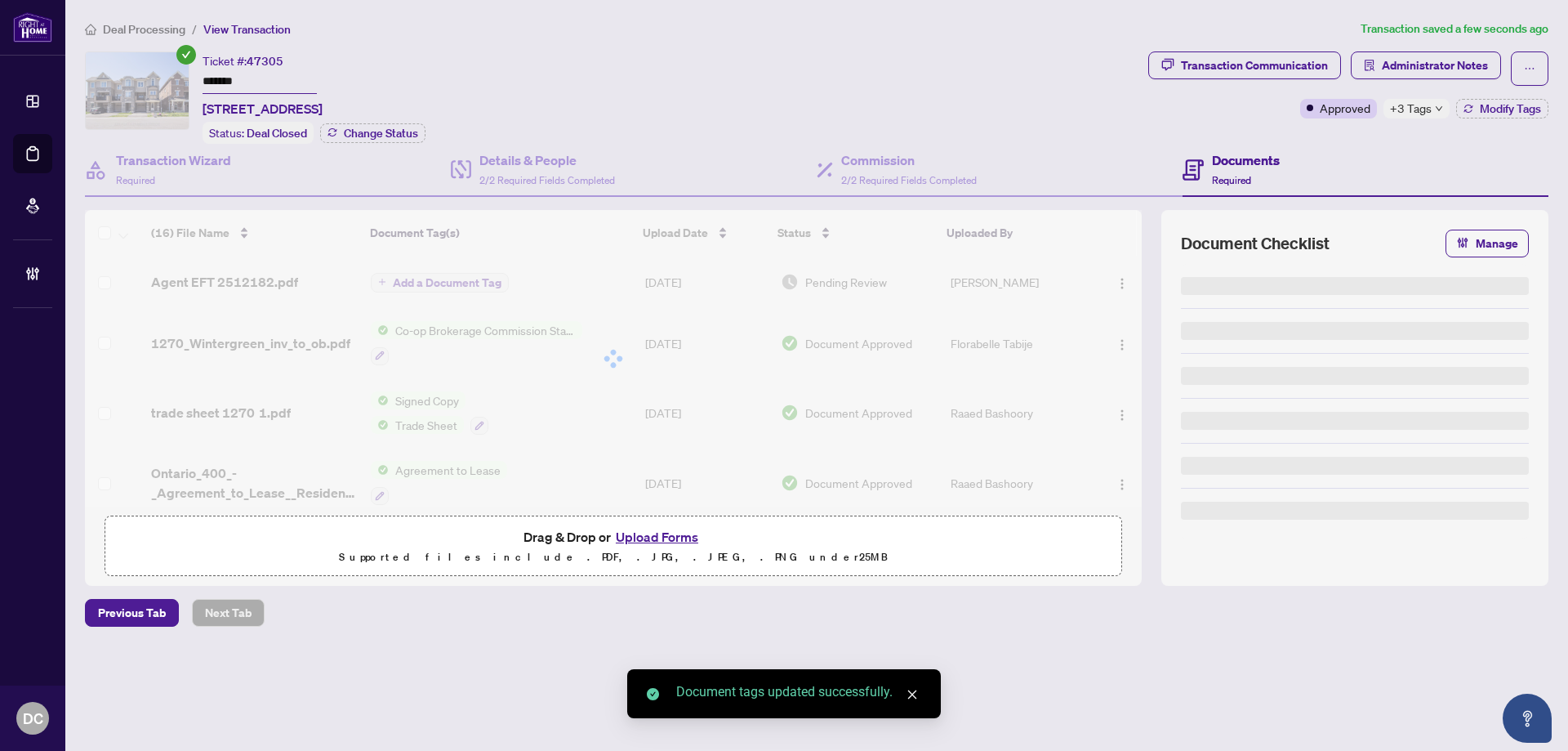
click at [1426, 111] on span "+3 Tags" at bounding box center [1411, 108] width 42 height 19
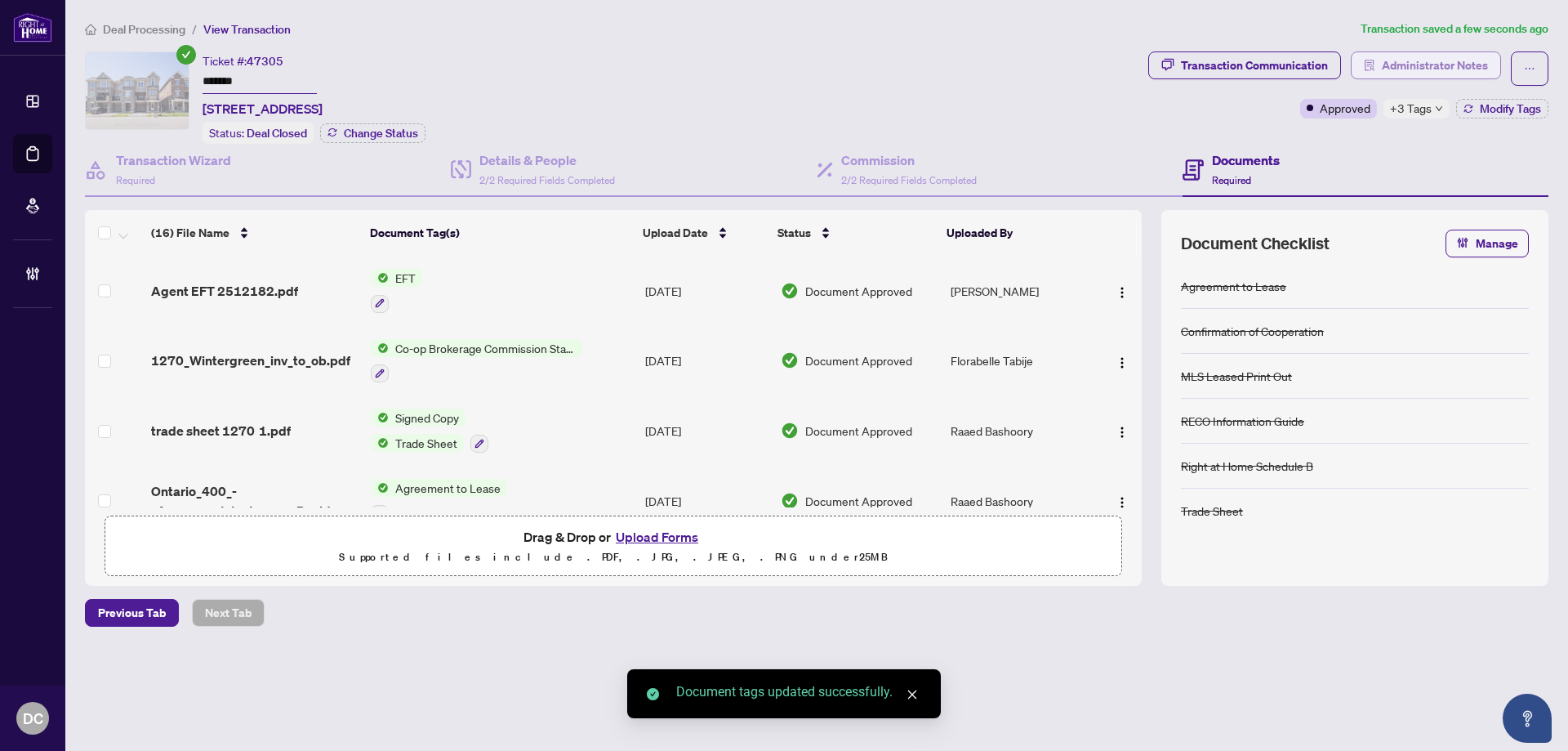
click at [1448, 60] on span "Administrator Notes" at bounding box center [1435, 66] width 106 height 26
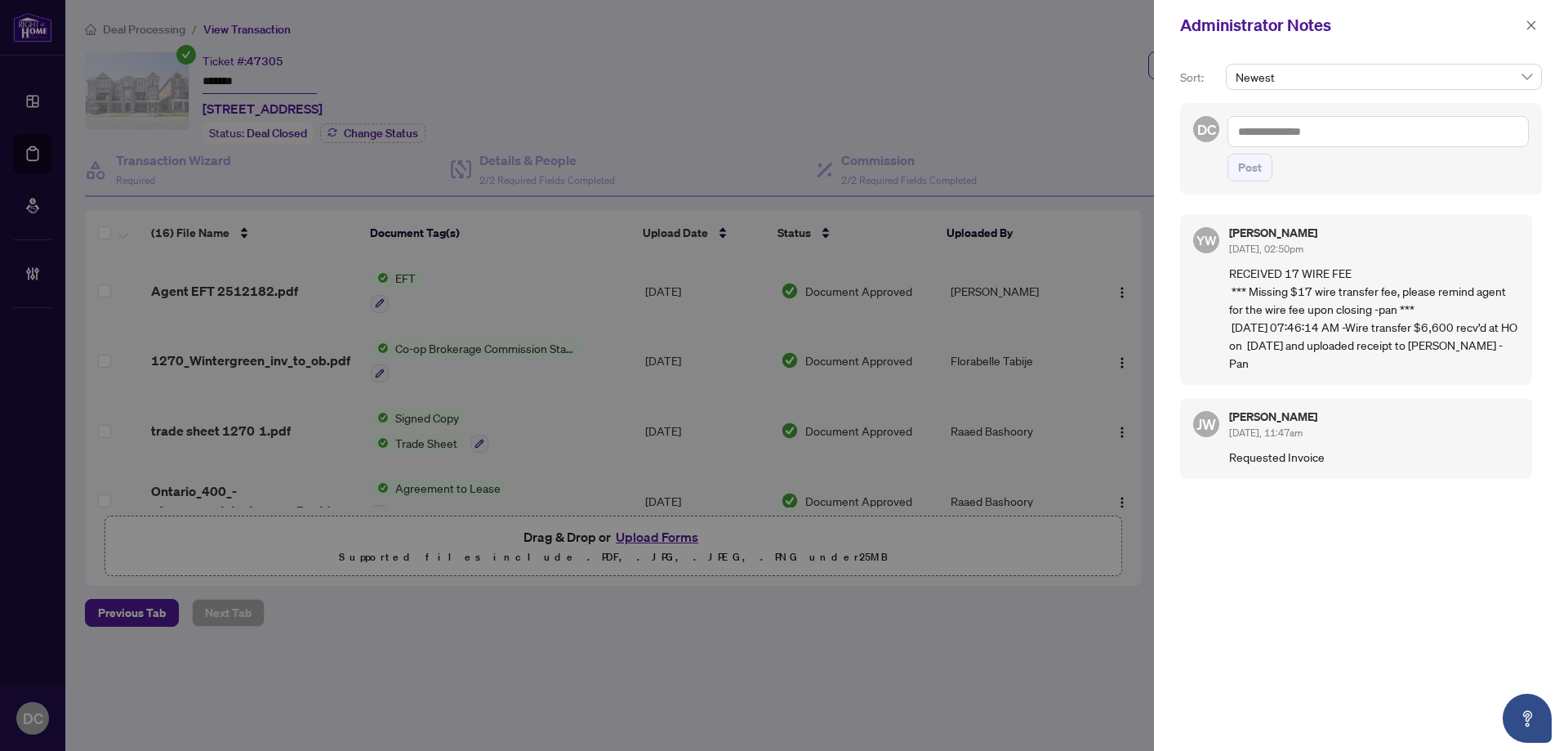
click at [1311, 132] on textarea at bounding box center [1378, 132] width 301 height 31
paste textarea "**********"
type textarea "**********"
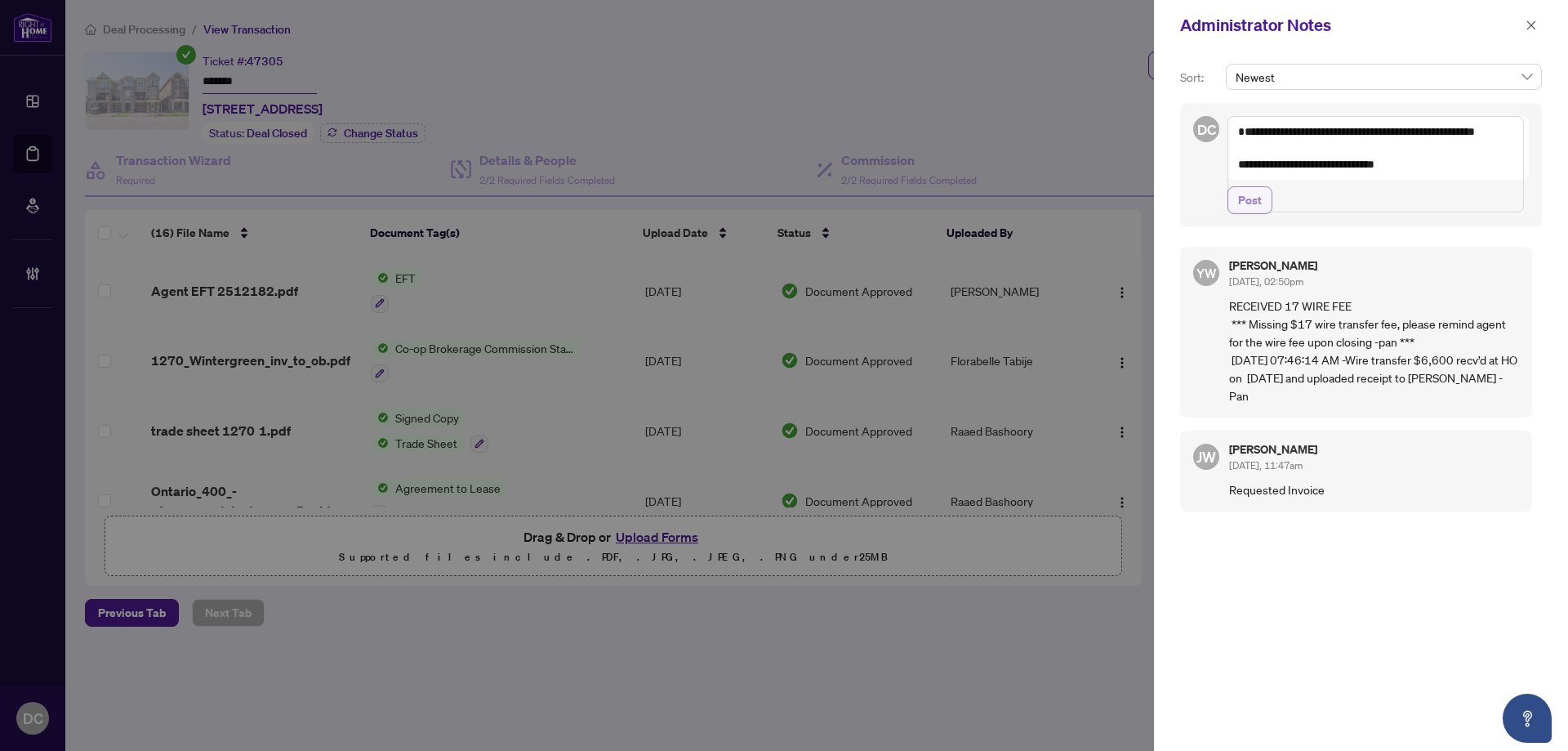
click at [1247, 213] on span "Post" at bounding box center [1249, 200] width 24 height 26
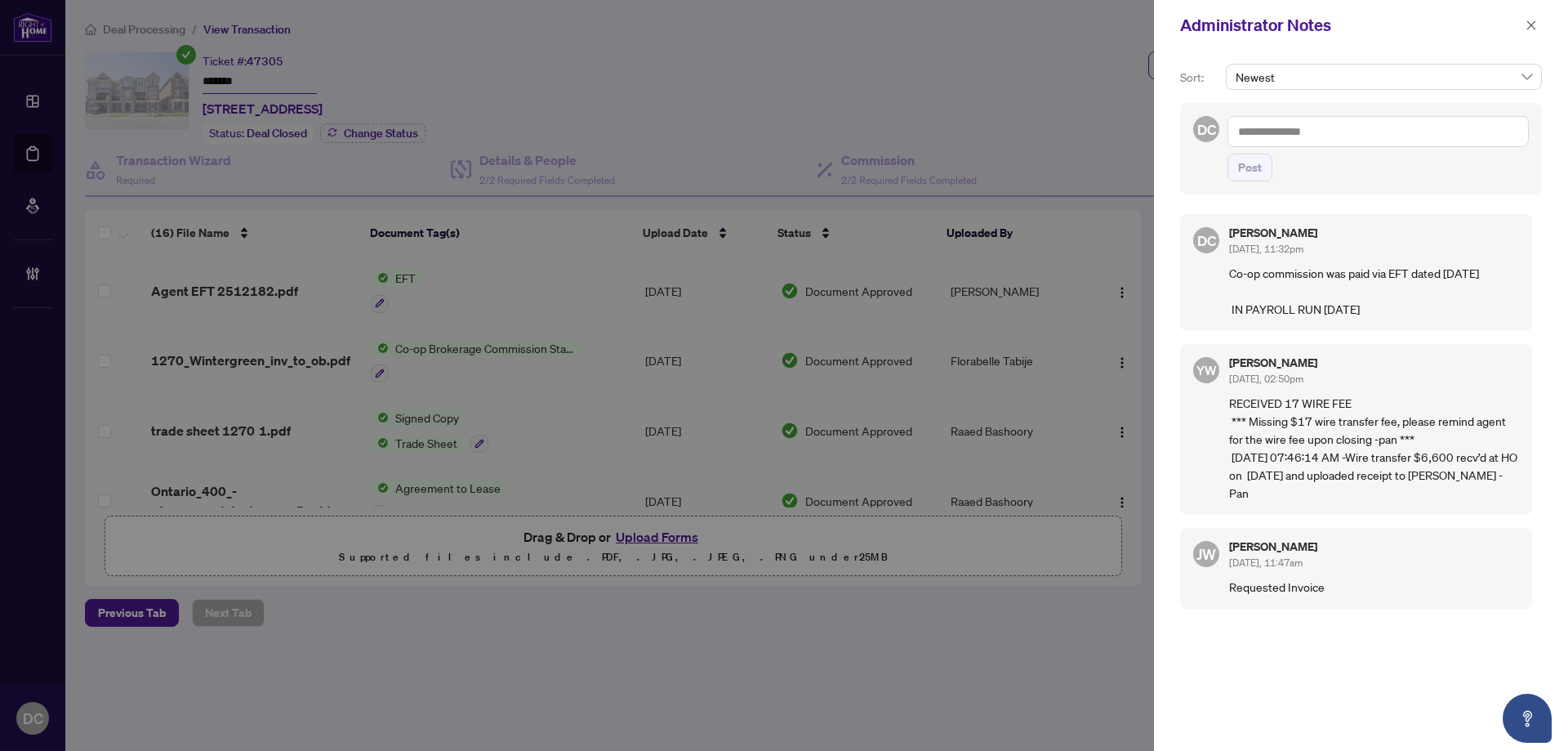
click at [1501, 318] on p "Co-op commission was paid via EFT dated August 19, 2025 IN PAYROLL RUN August 1…" at bounding box center [1374, 291] width 290 height 54
click at [1496, 245] on div "Dawn Chan Aug/18/2025, 11:32pm" at bounding box center [1374, 242] width 290 height 30
drag, startPoint x: 1382, startPoint y: 238, endPoint x: 1445, endPoint y: 251, distance: 64.3
click at [1445, 251] on div "Dawn Chan Aug/18/2025, 11:32pm" at bounding box center [1374, 242] width 290 height 30
click at [1534, 29] on icon "close" at bounding box center [1531, 25] width 11 height 11
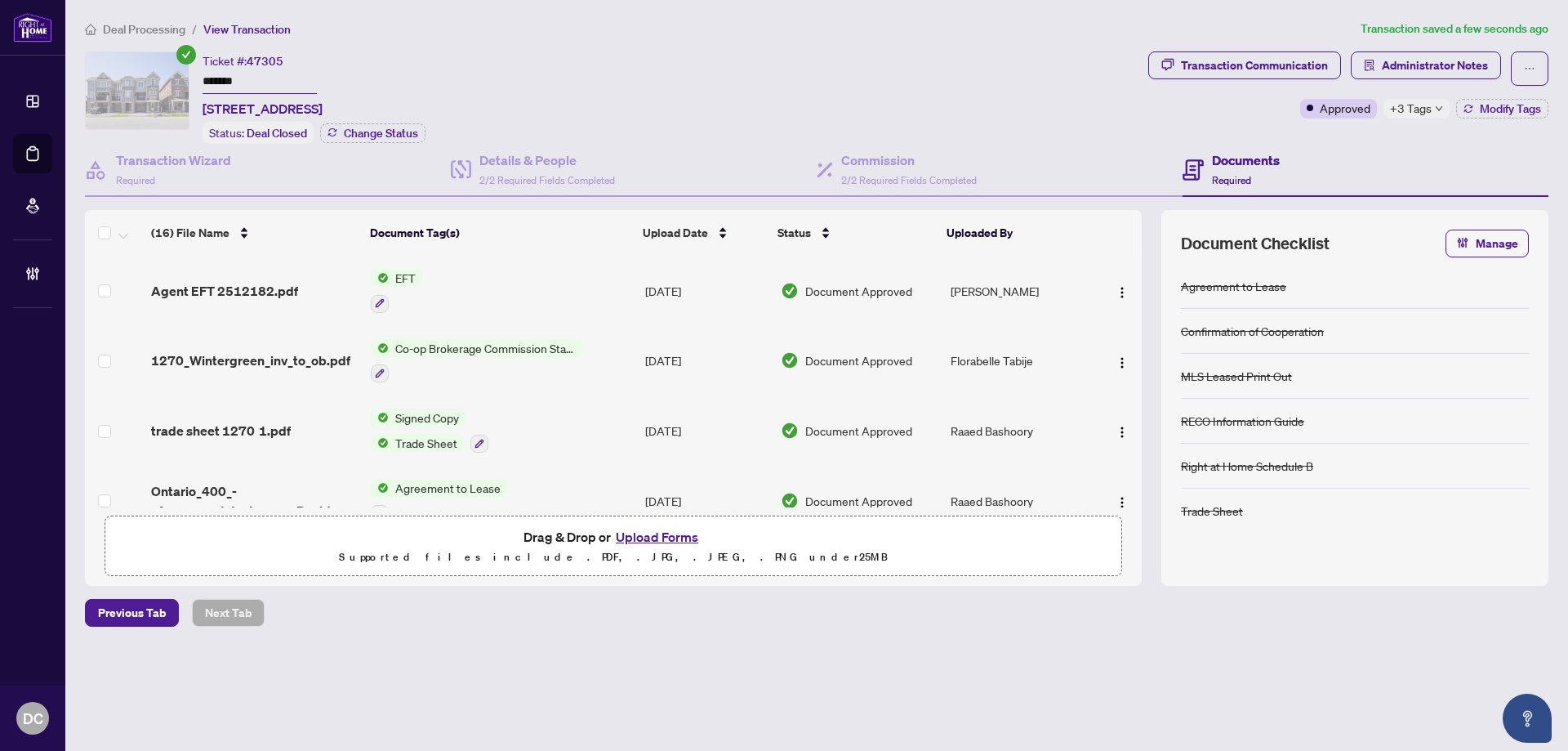
click at [1439, 110] on icon "down" at bounding box center [1439, 109] width 8 height 8
click at [1145, 129] on div "Ticket #: 47305 ******* 1270 Wintergreen Pl, Milton, Ontario L9E 1S4, Canada St…" at bounding box center [613, 97] width 1064 height 93
drag, startPoint x: 278, startPoint y: 79, endPoint x: 161, endPoint y: 76, distance: 117.0
click at [161, 76] on div "Ticket #: 47305 ******* 1270 Wintergreen Pl, Milton, Ontario L9E 1S4, Canada St…" at bounding box center [613, 97] width 1057 height 93
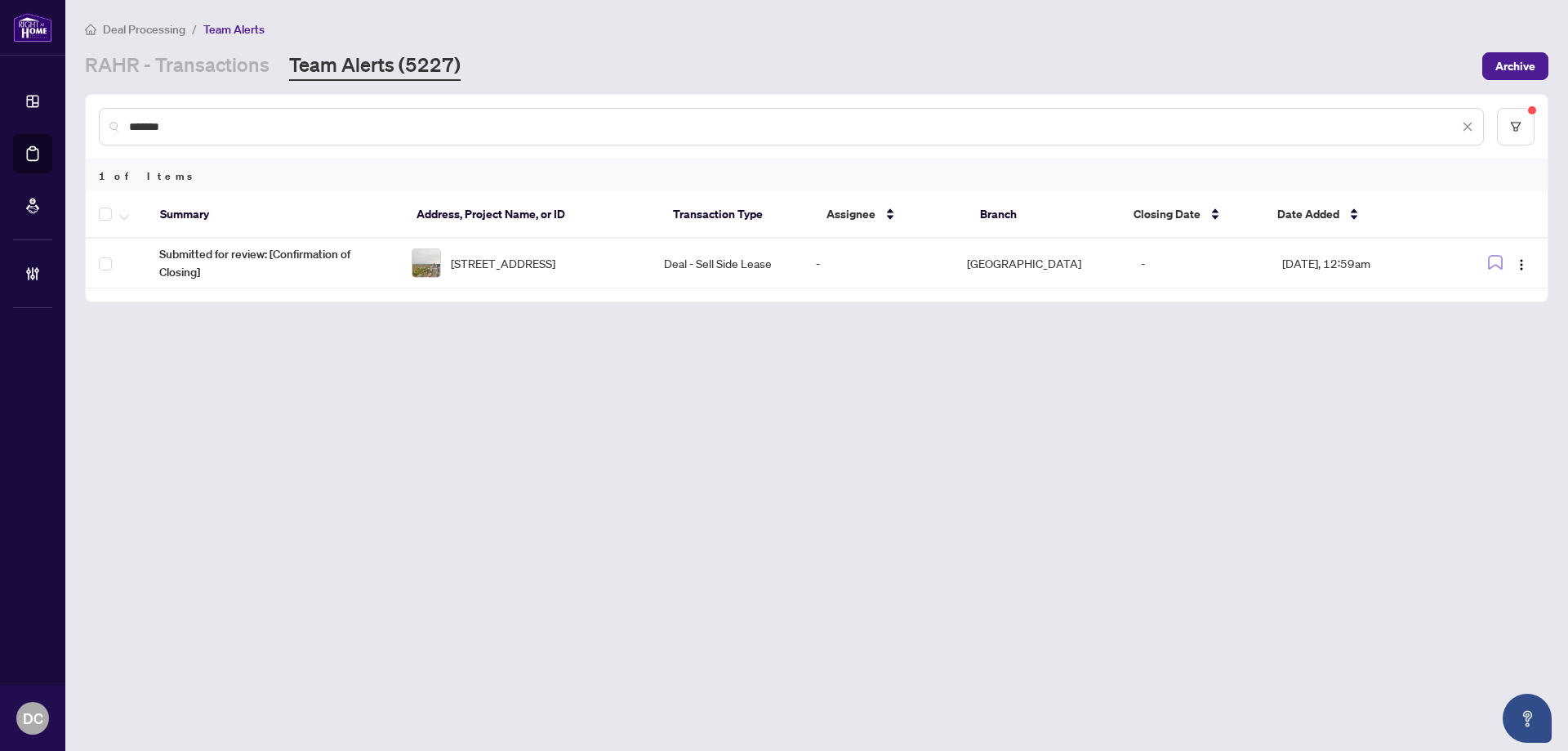
drag, startPoint x: 190, startPoint y: 133, endPoint x: 85, endPoint y: 122, distance: 105.6
click at [85, 122] on div "******* 1 of Items Summary Address, Project Name, or ID Transaction Type Assign…" at bounding box center [817, 198] width 1464 height 208
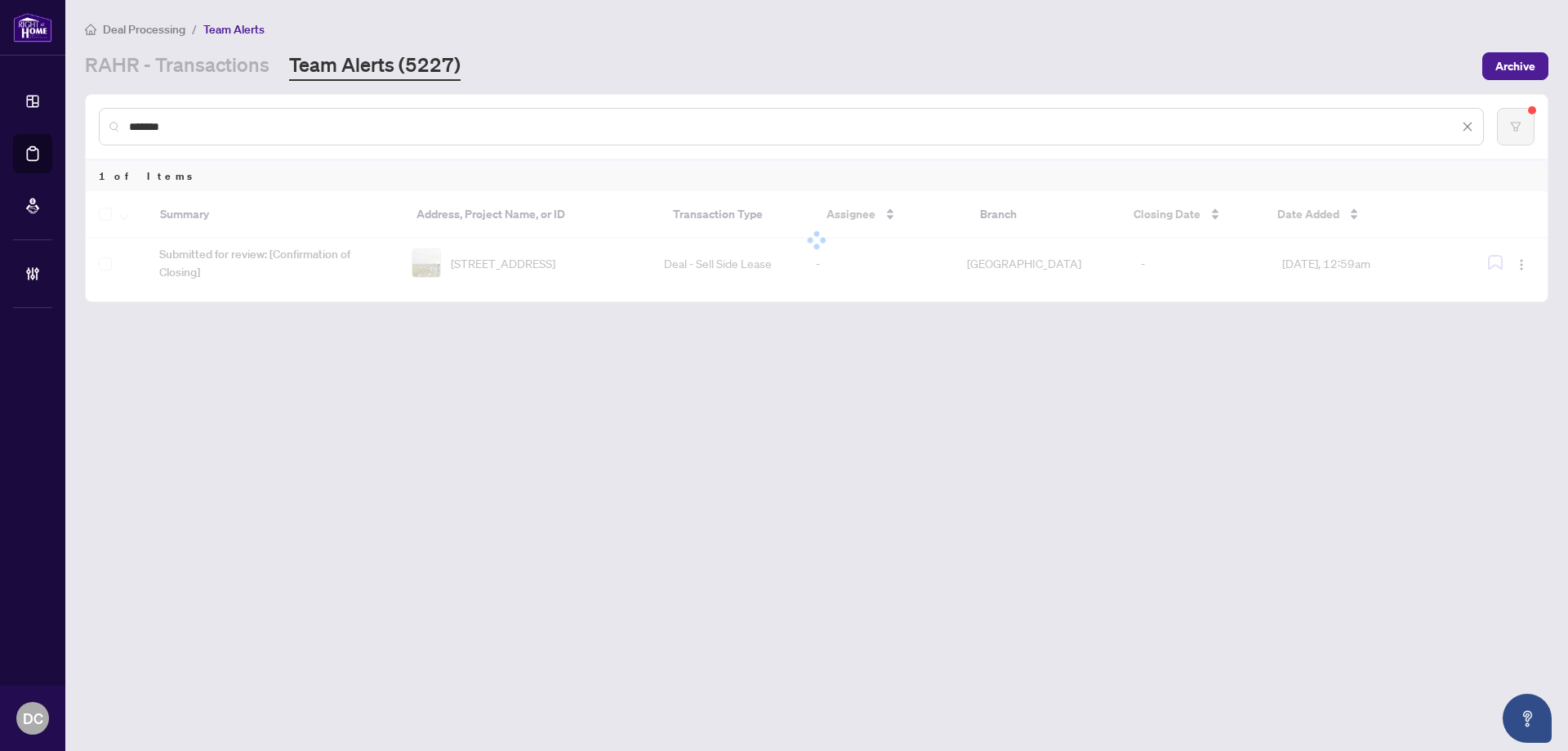
type input "*******"
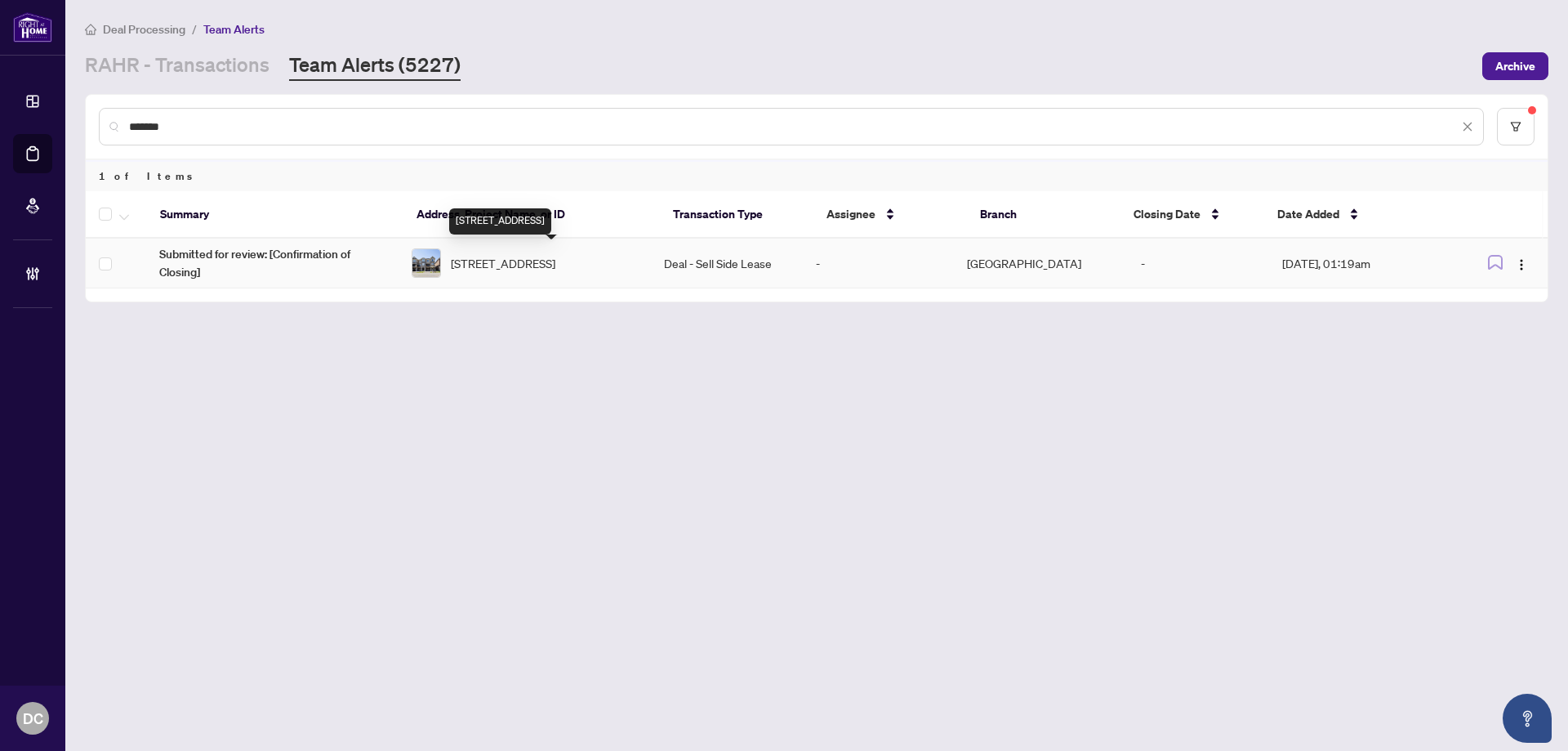
click at [554, 281] on td "[STREET_ADDRESS]" at bounding box center [525, 263] width 252 height 50
